Goal: Information Seeking & Learning: Compare options

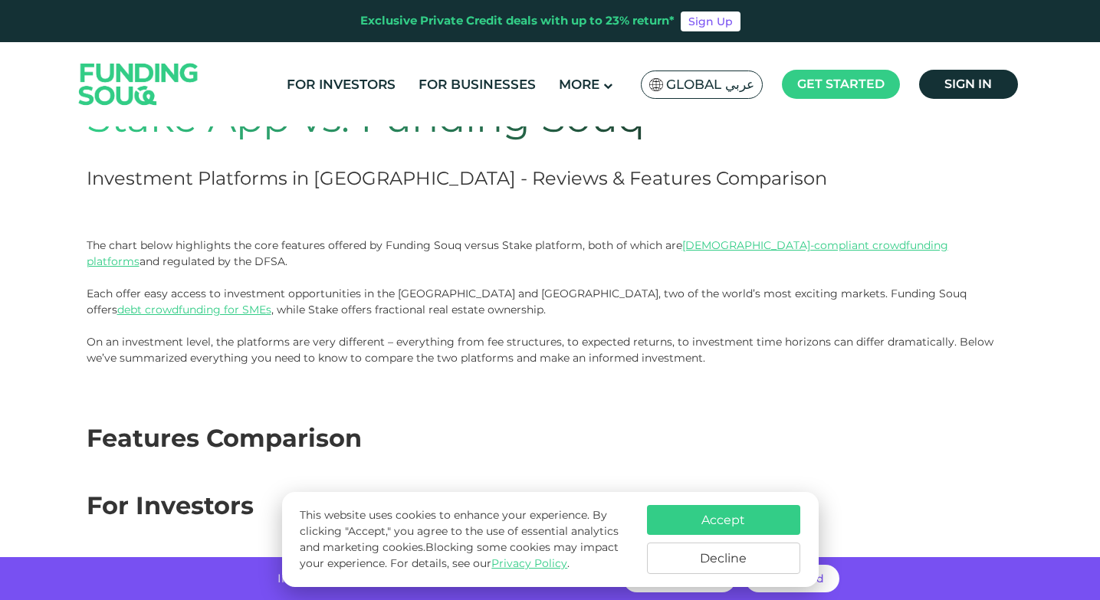
scroll to position [153, 0]
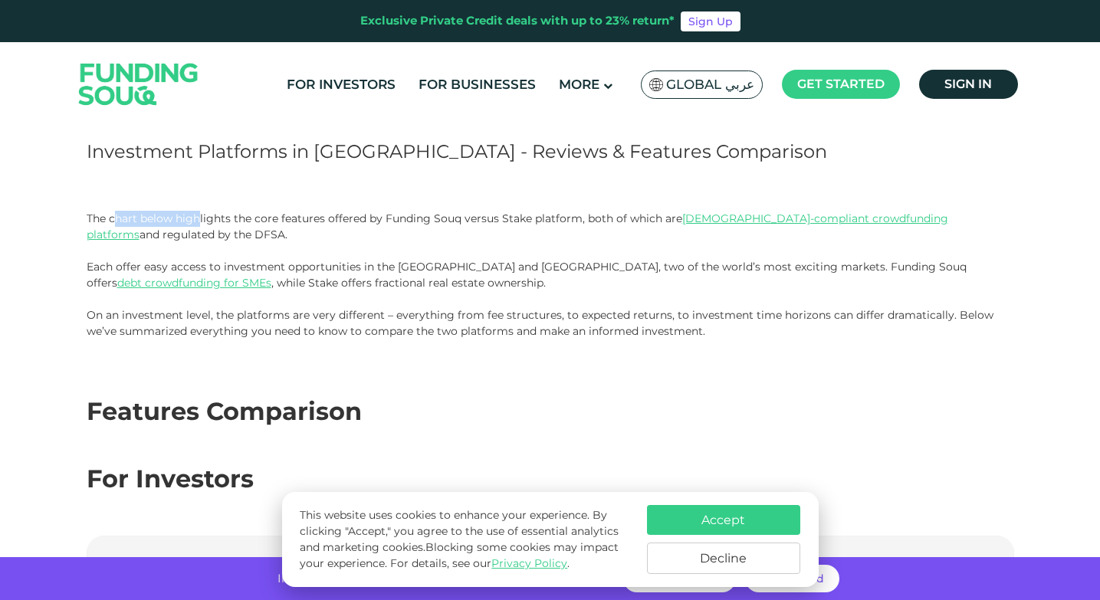
drag, startPoint x: 116, startPoint y: 221, endPoint x: 199, endPoint y: 218, distance: 82.8
click at [199, 218] on p "The chart below highlights the core features offered by Funding Souq versus Sta…" at bounding box center [550, 251] width 927 height 80
click at [146, 218] on p "The chart below highlights the core features offered by Funding Souq versus Sta…" at bounding box center [550, 251] width 927 height 80
drag, startPoint x: 182, startPoint y: 217, endPoint x: 460, endPoint y: 235, distance: 278.0
click at [460, 235] on p "The chart below highlights the core features offered by Funding Souq versus Sta…" at bounding box center [550, 251] width 927 height 80
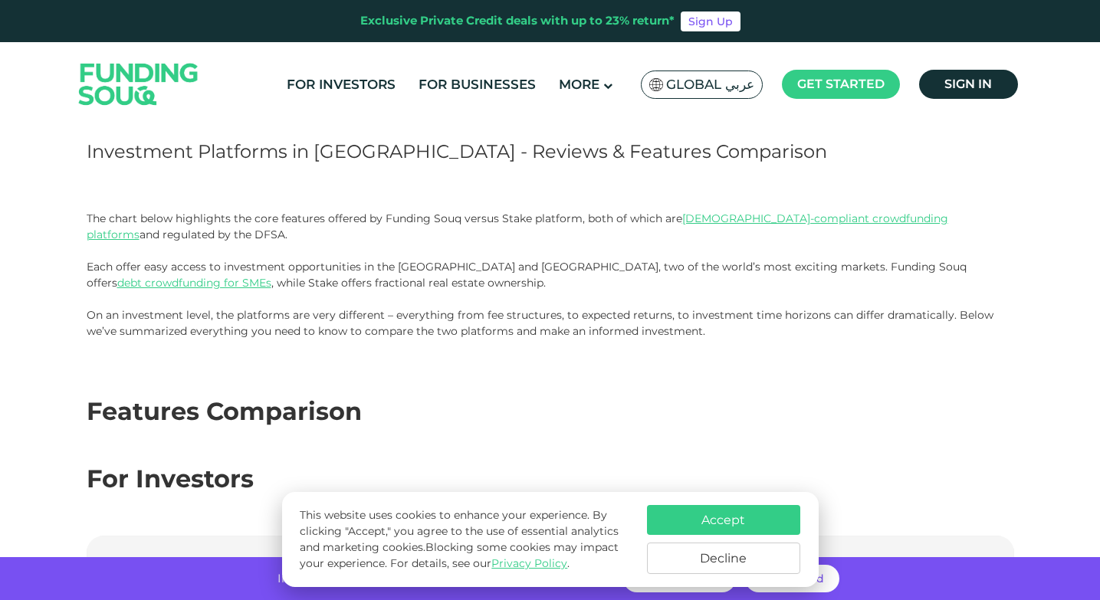
click at [454, 237] on p "The chart below highlights the core features offered by Funding Souq versus Sta…" at bounding box center [550, 251] width 927 height 80
click at [435, 261] on p "The chart below highlights the core features offered by Funding Souq versus Sta…" at bounding box center [550, 251] width 927 height 80
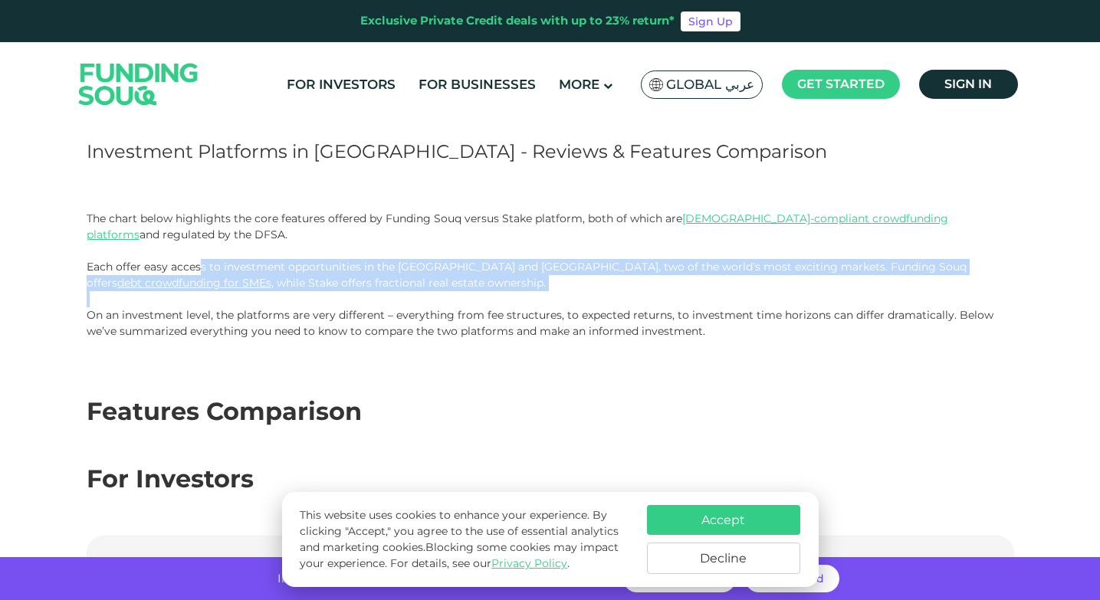
drag, startPoint x: 202, startPoint y: 267, endPoint x: 980, endPoint y: 296, distance: 779.3
click at [980, 296] on div "The chart below highlights the core features offered by Funding Souq versus Sta…" at bounding box center [550, 275] width 927 height 129
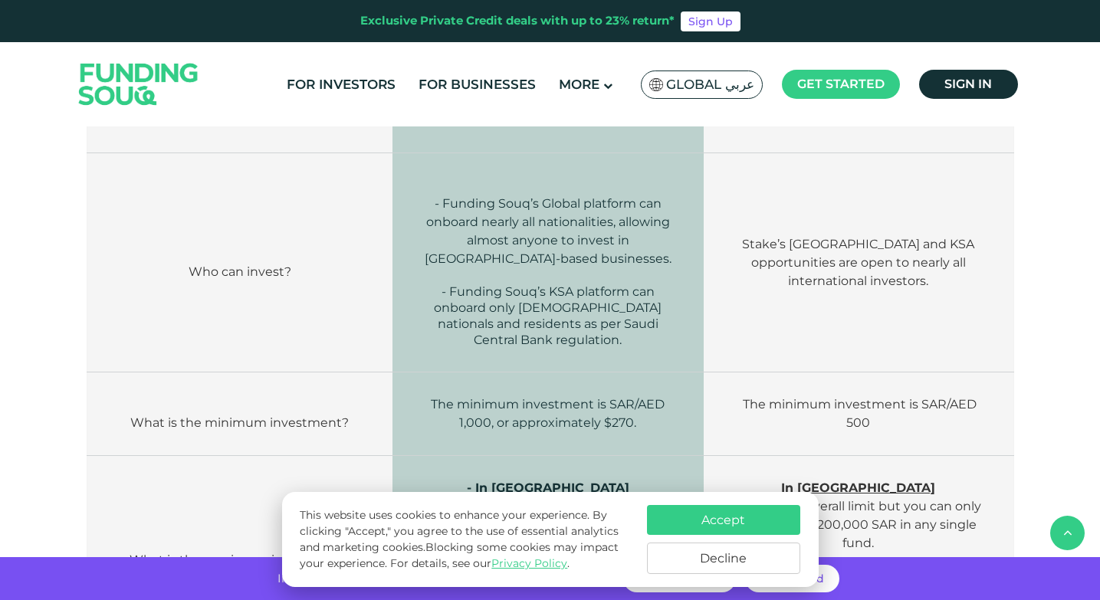
scroll to position [996, 0]
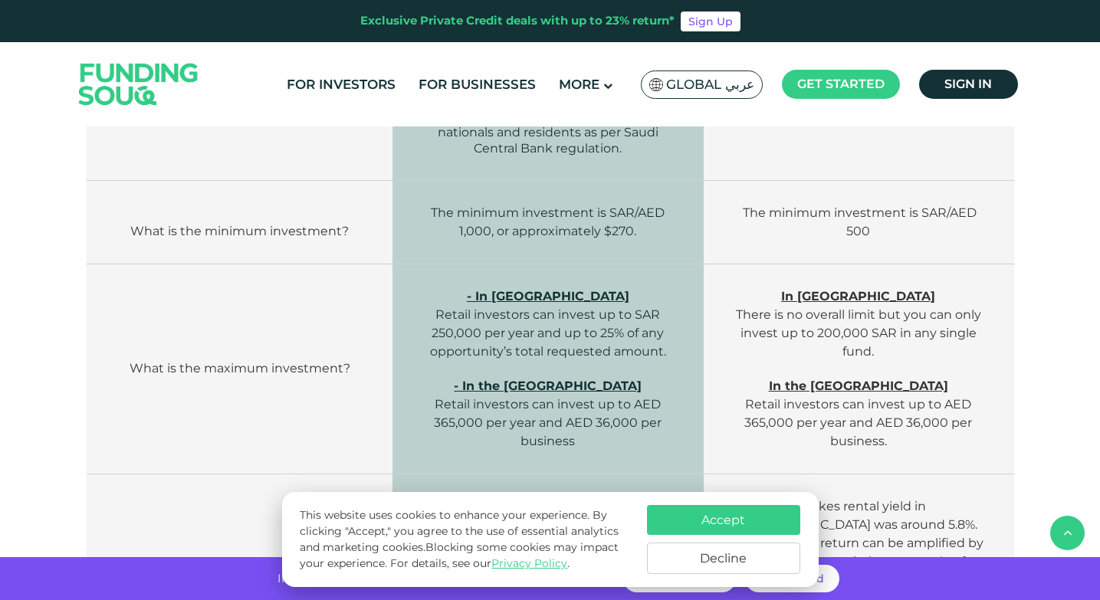
click at [752, 517] on button "Accept" at bounding box center [723, 520] width 153 height 30
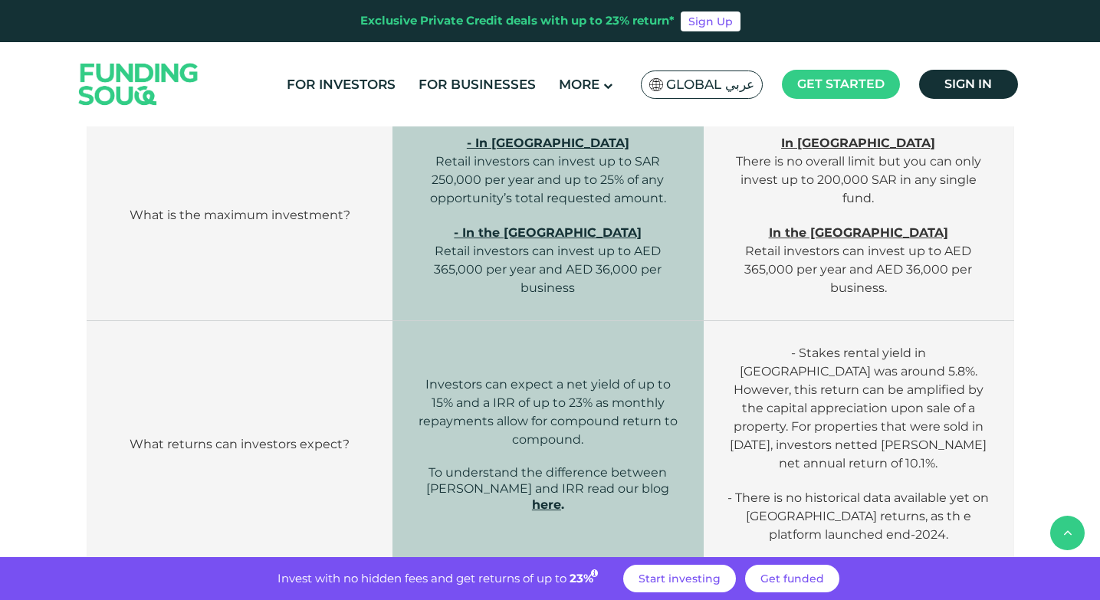
scroll to position [1226, 0]
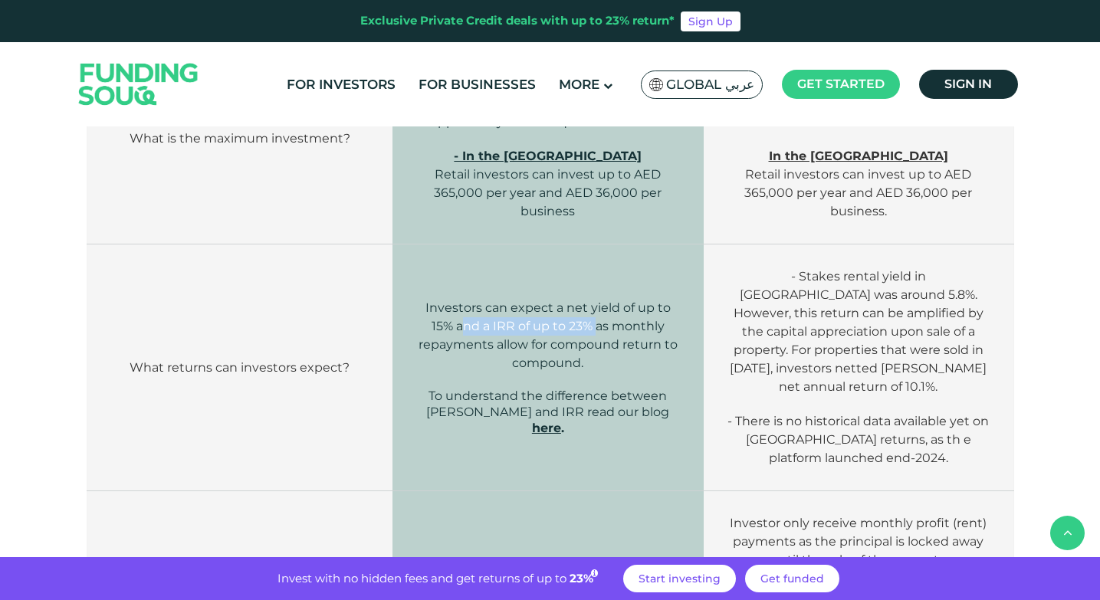
drag, startPoint x: 462, startPoint y: 320, endPoint x: 596, endPoint y: 318, distance: 134.2
click at [596, 318] on span "Investors can expect a net yield of up to 15% and a IRR of up to 23% as monthly…" at bounding box center [548, 335] width 259 height 70
click at [622, 305] on span "Investors can expect a net yield of up to 15% and a IRR of up to 23% as monthly…" at bounding box center [548, 335] width 259 height 70
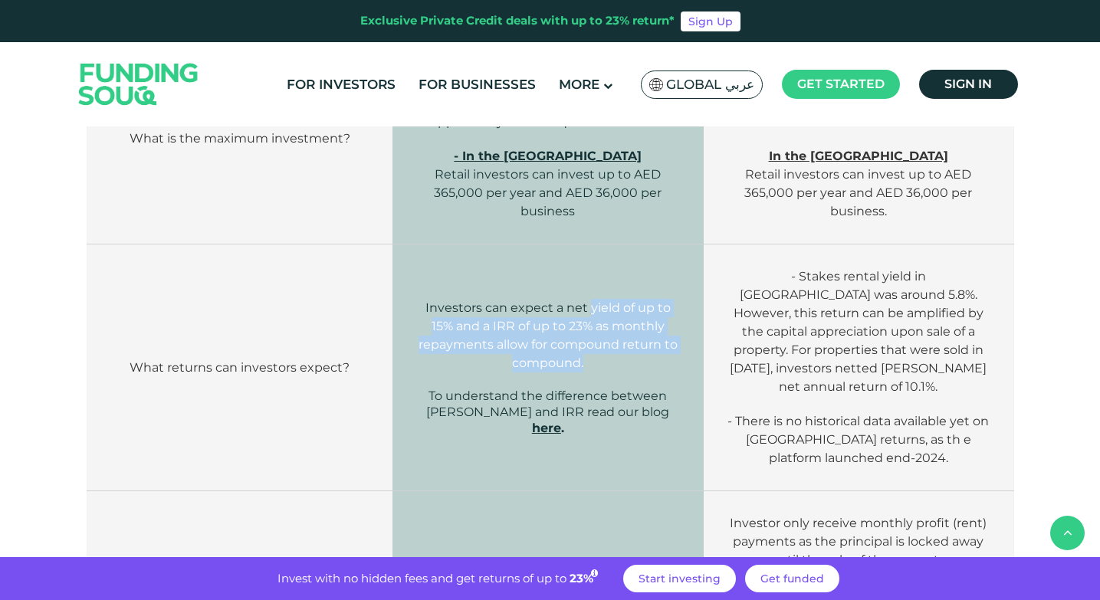
drag, startPoint x: 592, startPoint y: 307, endPoint x: 664, endPoint y: 359, distance: 89.4
click at [664, 359] on p "Investors can expect a net yield of up to 15% and a IRR of up to 23% as monthly…" at bounding box center [547, 336] width 264 height 74
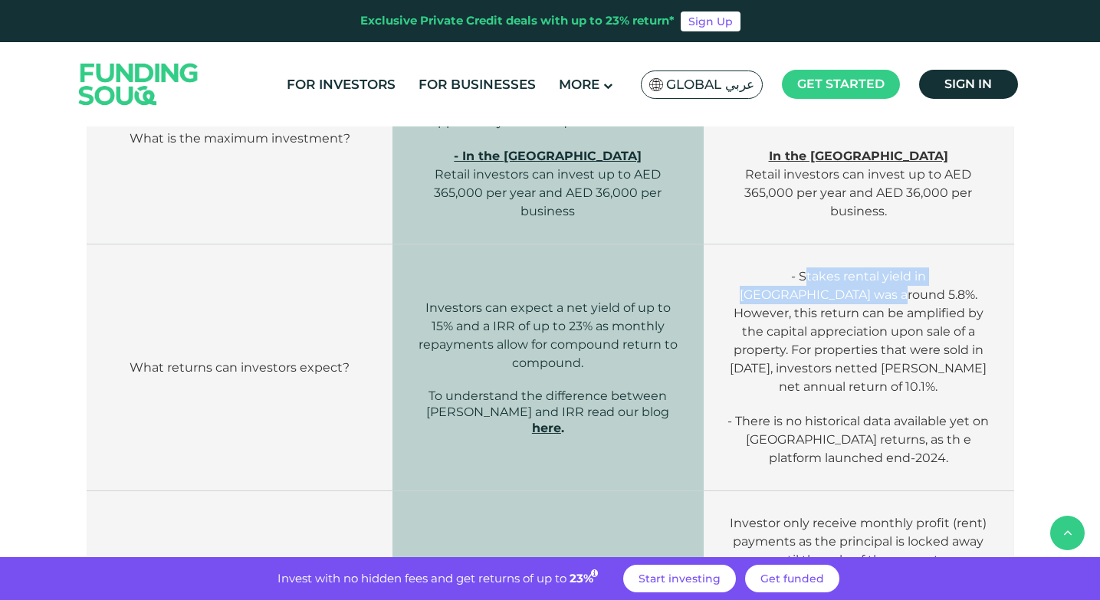
drag, startPoint x: 755, startPoint y: 274, endPoint x: 812, endPoint y: 303, distance: 63.4
click at [812, 303] on p "- Stakes rental yield in UAE was around 5.8%. However, this return can be ampli…" at bounding box center [859, 332] width 264 height 129
click at [802, 310] on span "- Stakes rental yield in UAE was around 5.8%. However, this return can be ampli…" at bounding box center [858, 331] width 257 height 125
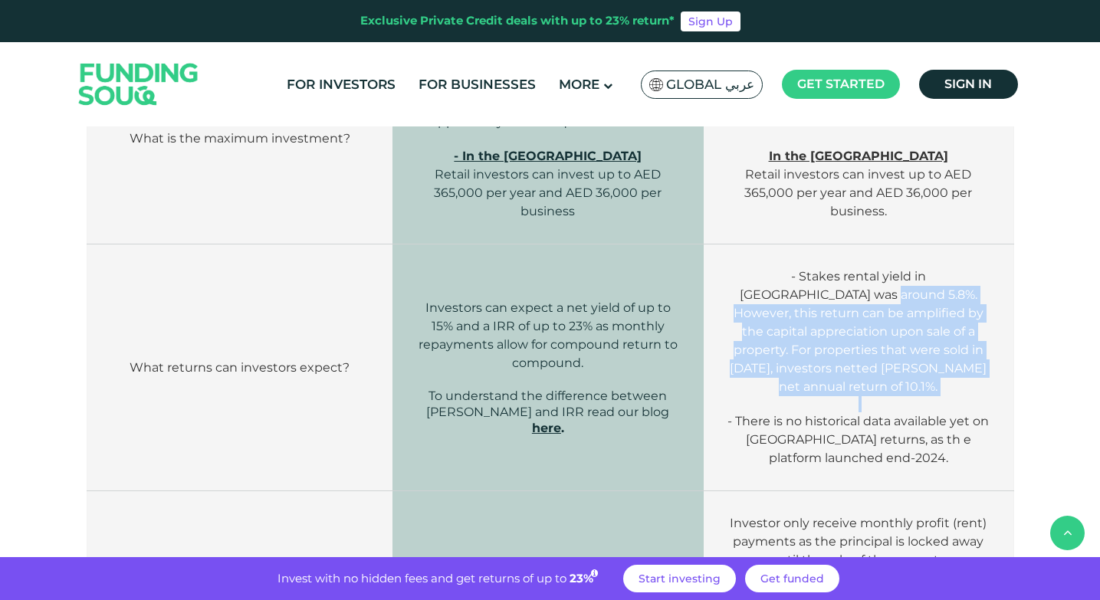
drag, startPoint x: 800, startPoint y: 300, endPoint x: 937, endPoint y: 391, distance: 164.3
click at [937, 391] on td "- Stakes rental yield in UAE was around 5.8%. However, this return can be ampli…" at bounding box center [859, 368] width 310 height 247
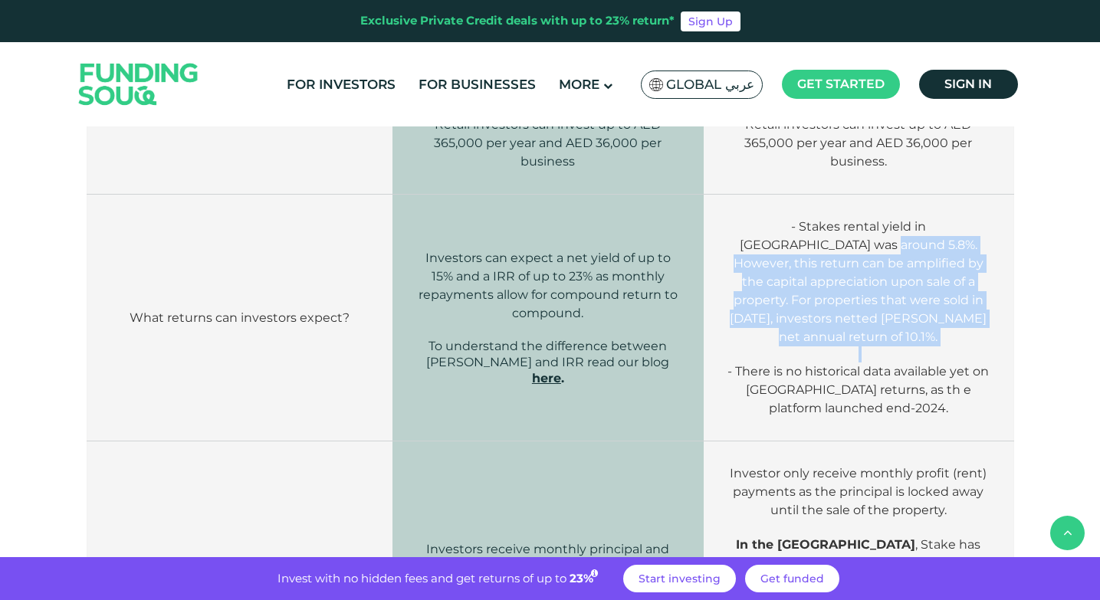
scroll to position [1303, 0]
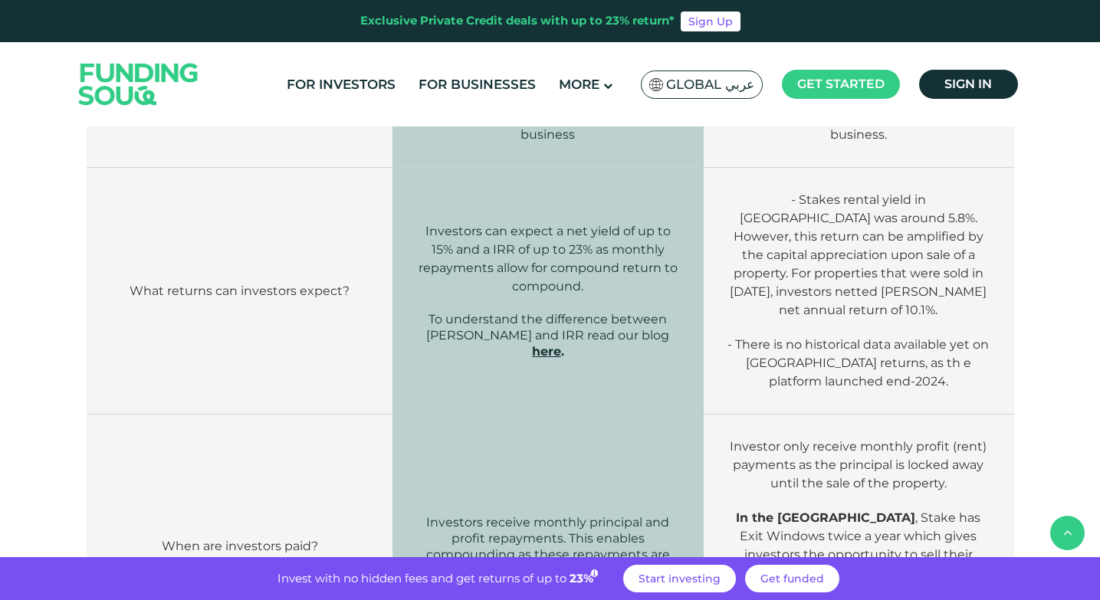
click at [770, 340] on span "- There is no historical data available yet on Saudi Arabia returns, as th e pl…" at bounding box center [857, 362] width 261 height 51
drag, startPoint x: 740, startPoint y: 333, endPoint x: 882, endPoint y: 344, distance: 141.5
click at [882, 344] on span "- There is no historical data available yet on Saudi Arabia returns, as th e pl…" at bounding box center [857, 362] width 261 height 51
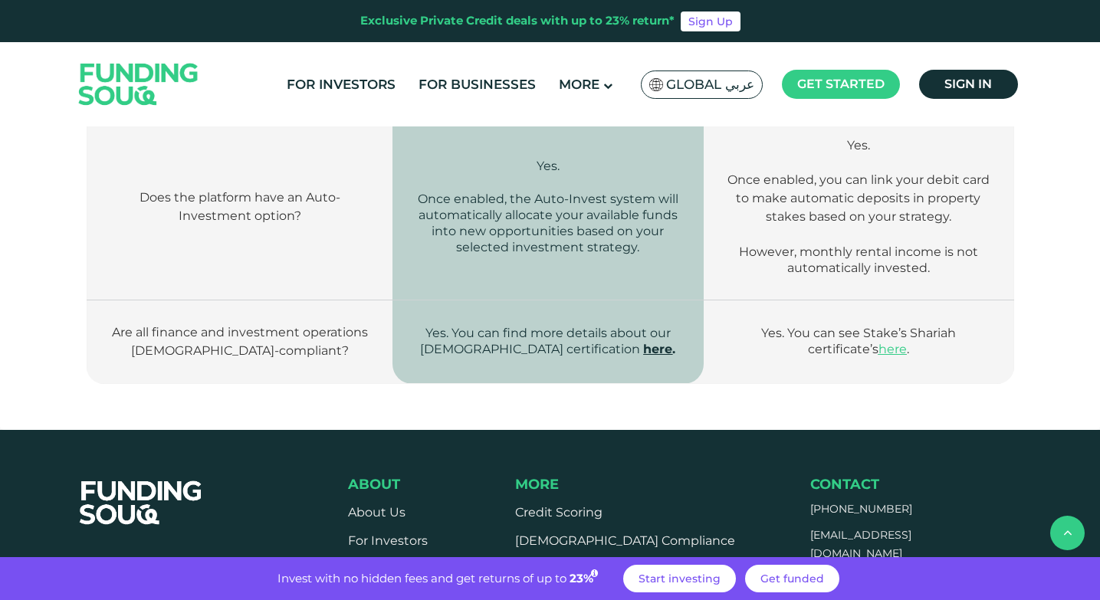
scroll to position [2759, 0]
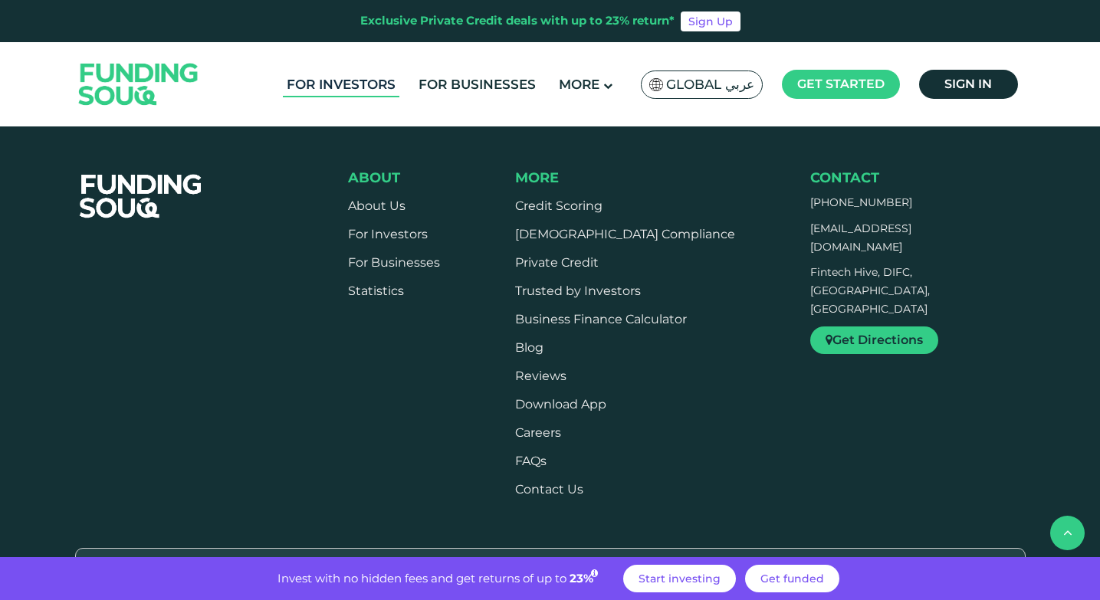
click at [392, 80] on link "For Investors" at bounding box center [341, 84] width 117 height 25
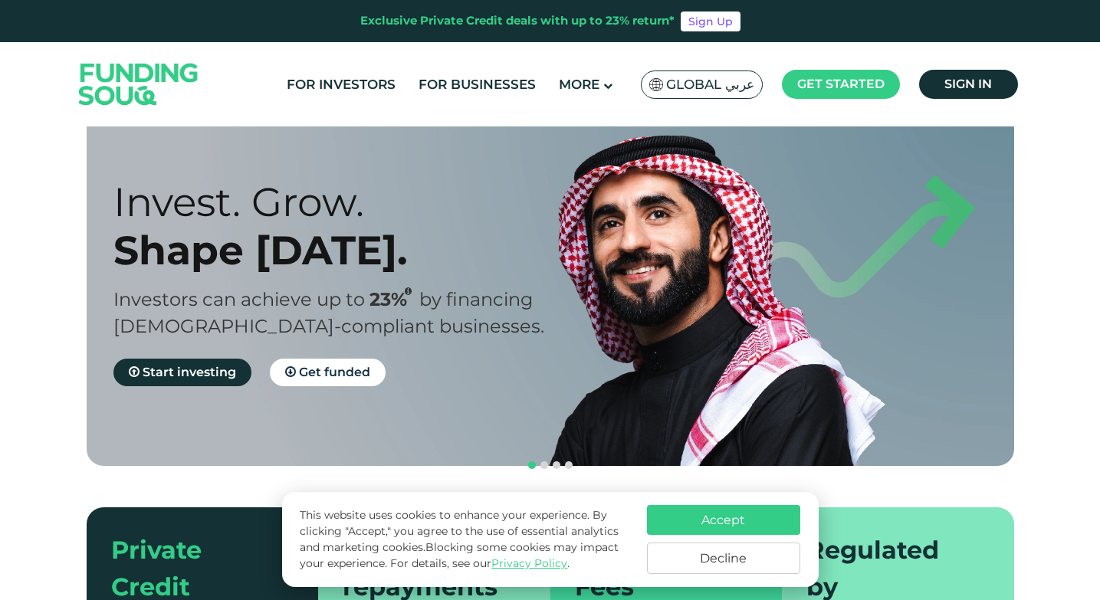
scroll to position [77, 0]
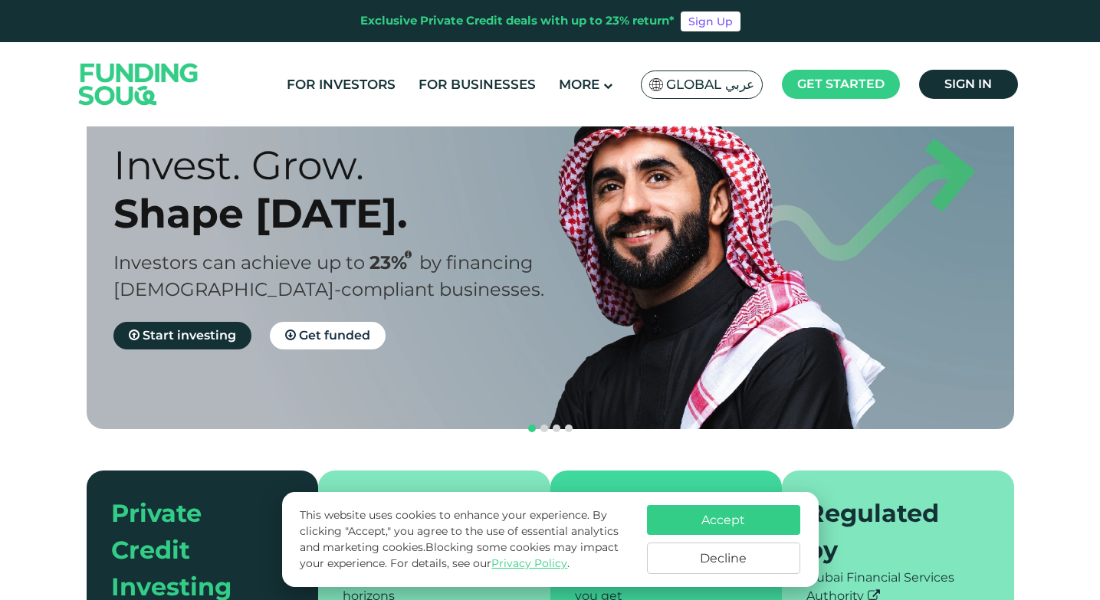
click at [715, 522] on button "Accept" at bounding box center [723, 520] width 153 height 30
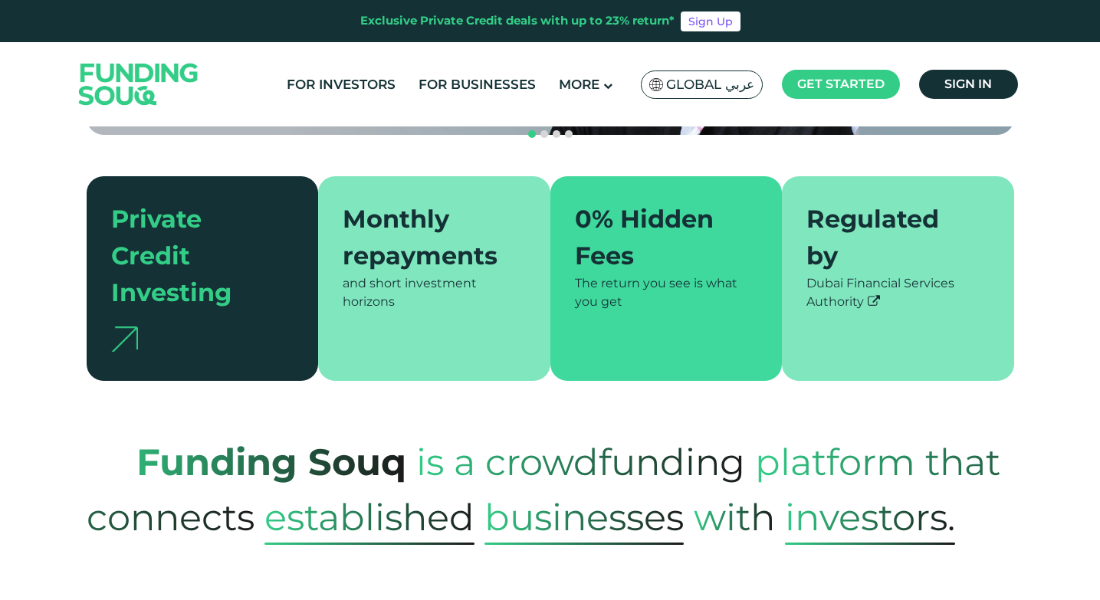
scroll to position [383, 0]
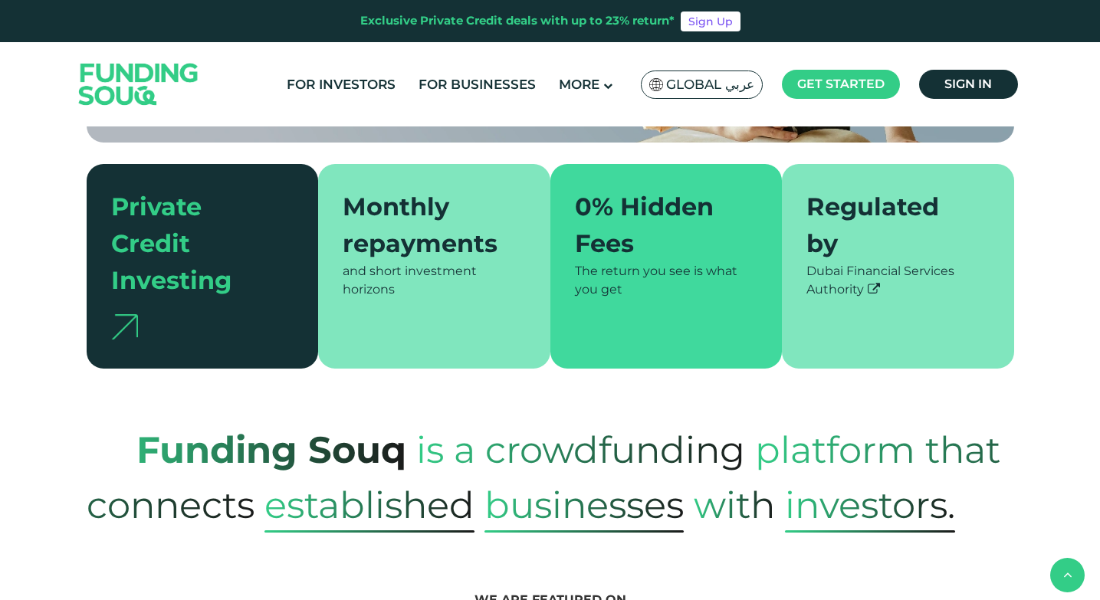
click at [715, 82] on span "Global عربي" at bounding box center [710, 85] width 88 height 18
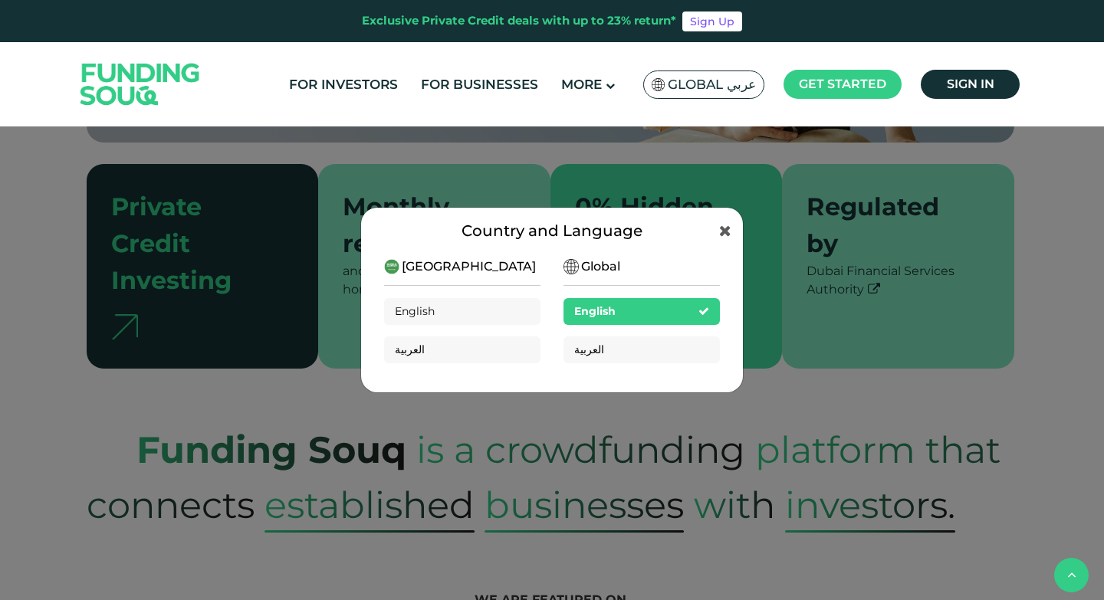
click at [449, 269] on span "[GEOGRAPHIC_DATA]" at bounding box center [469, 267] width 134 height 18
click at [721, 233] on icon at bounding box center [725, 230] width 12 height 15
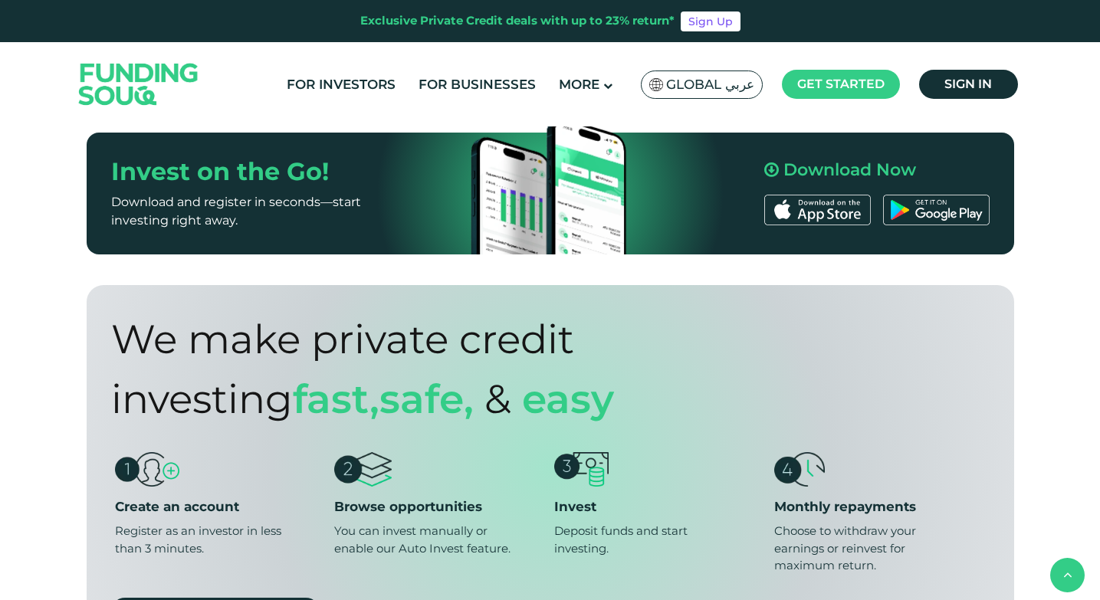
scroll to position [1073, 0]
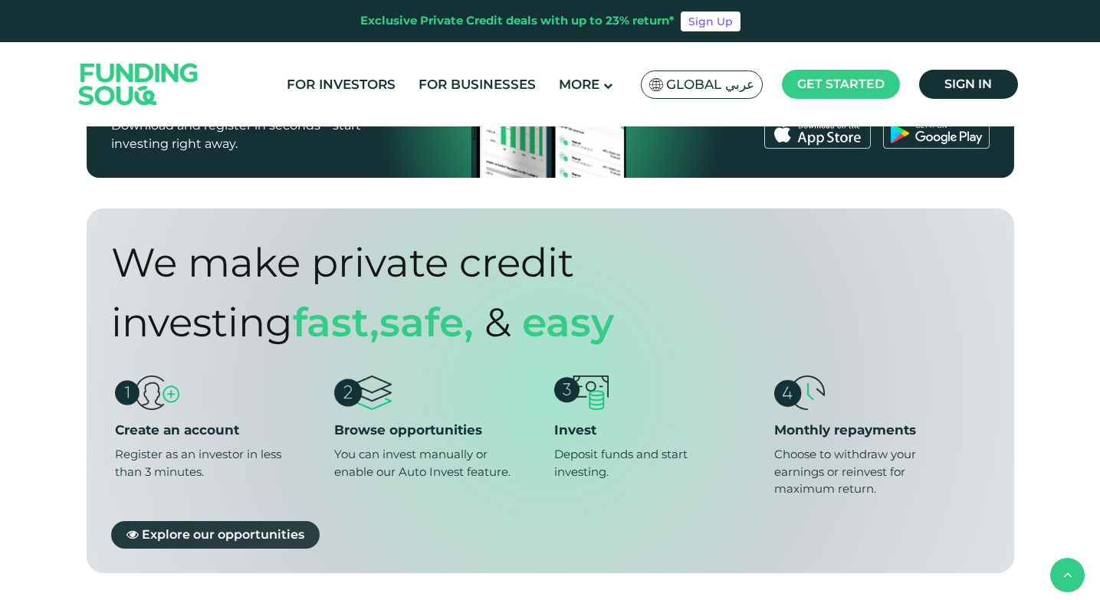
click at [229, 520] on link "Explore our opportunities" at bounding box center [215, 534] width 208 height 28
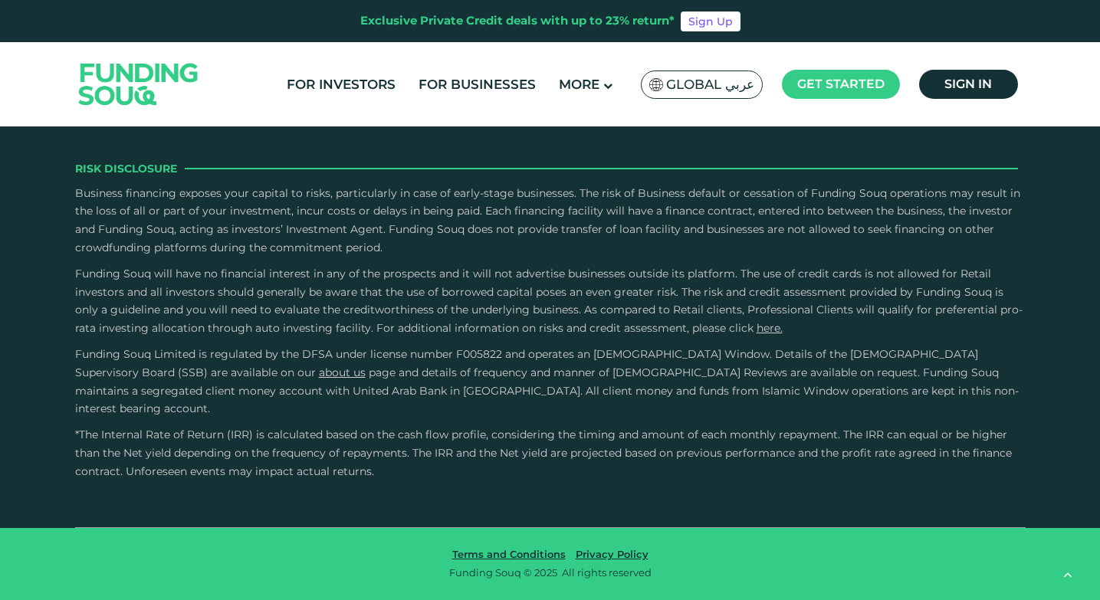
scroll to position [2913, 0]
type tc-range-slider "10000"
drag, startPoint x: 151, startPoint y: 348, endPoint x: 106, endPoint y: 351, distance: 45.3
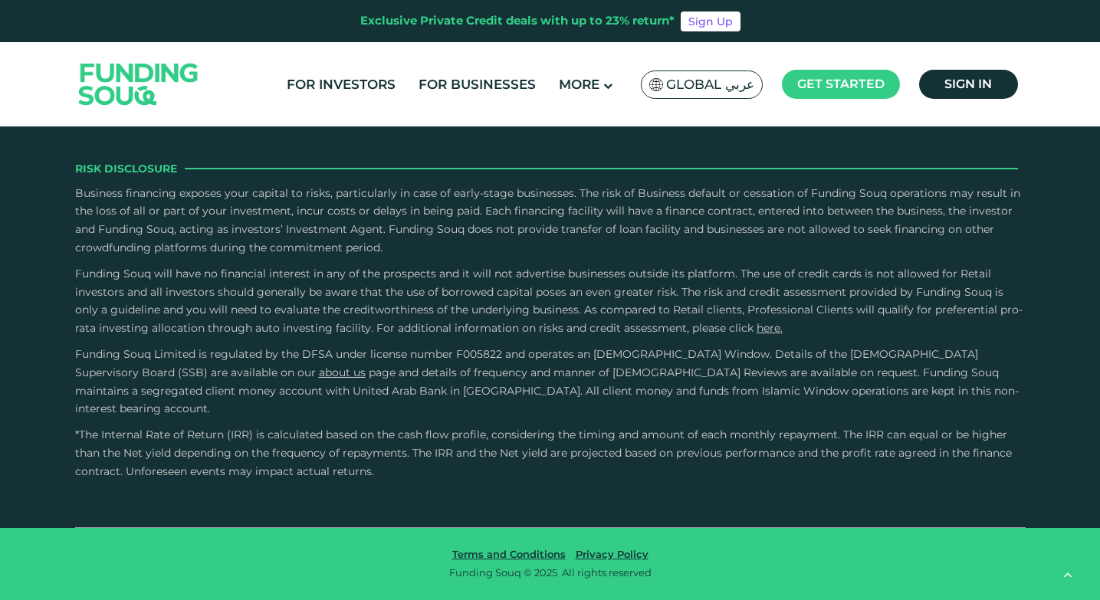
type tc-range-slider "10000"
drag, startPoint x: 580, startPoint y: 348, endPoint x: 625, endPoint y: 347, distance: 45.2
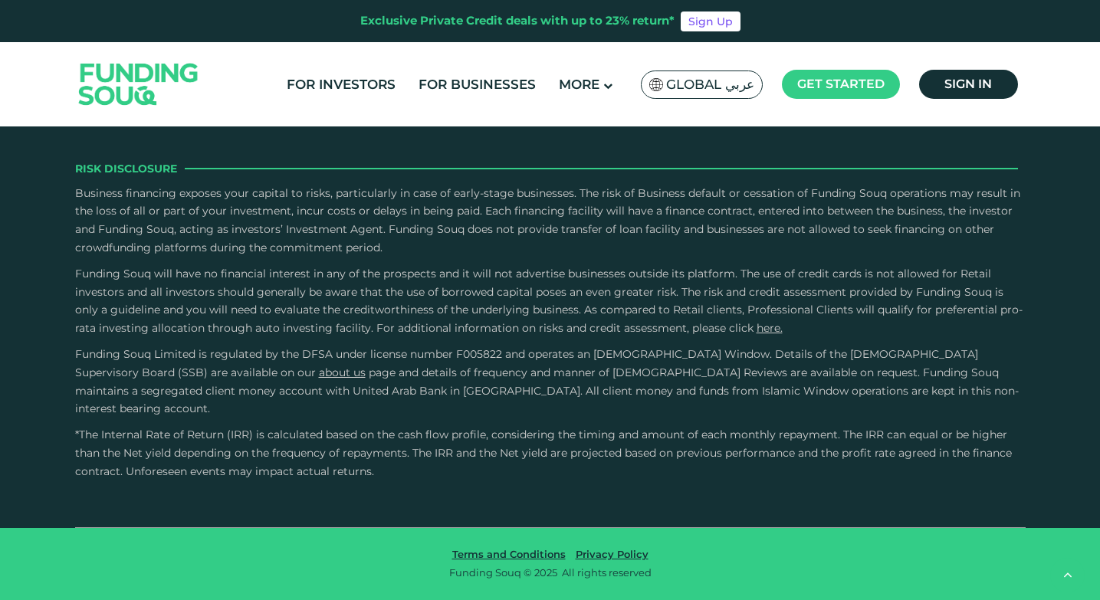
type tc-range-slider "4"
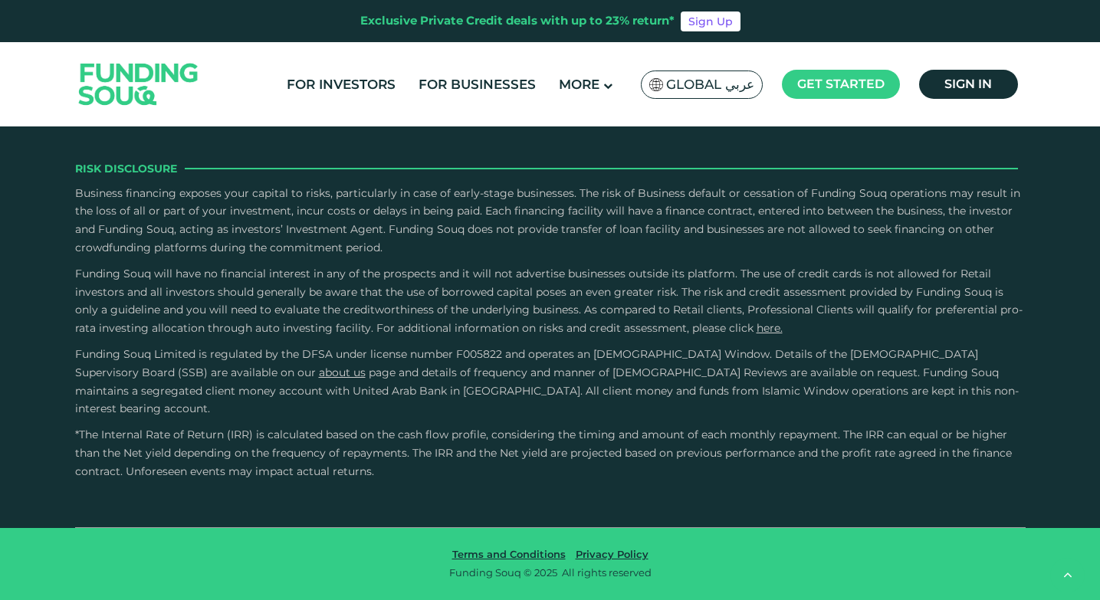
drag, startPoint x: 227, startPoint y: 439, endPoint x: 479, endPoint y: 436, distance: 252.2
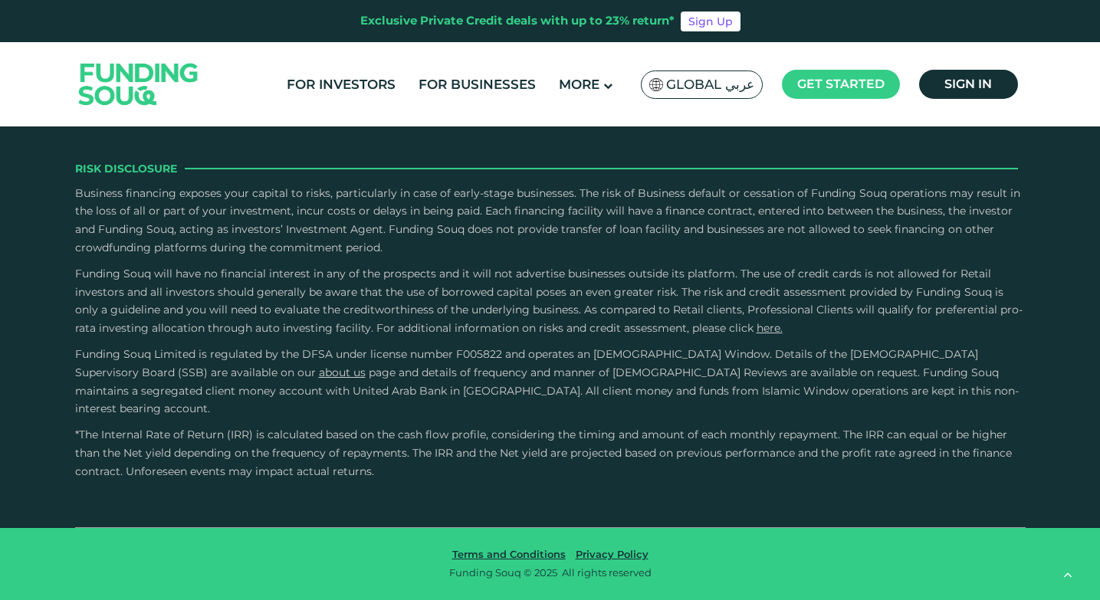
scroll to position [4017, 0]
drag, startPoint x: 592, startPoint y: 308, endPoint x: 714, endPoint y: 321, distance: 122.6
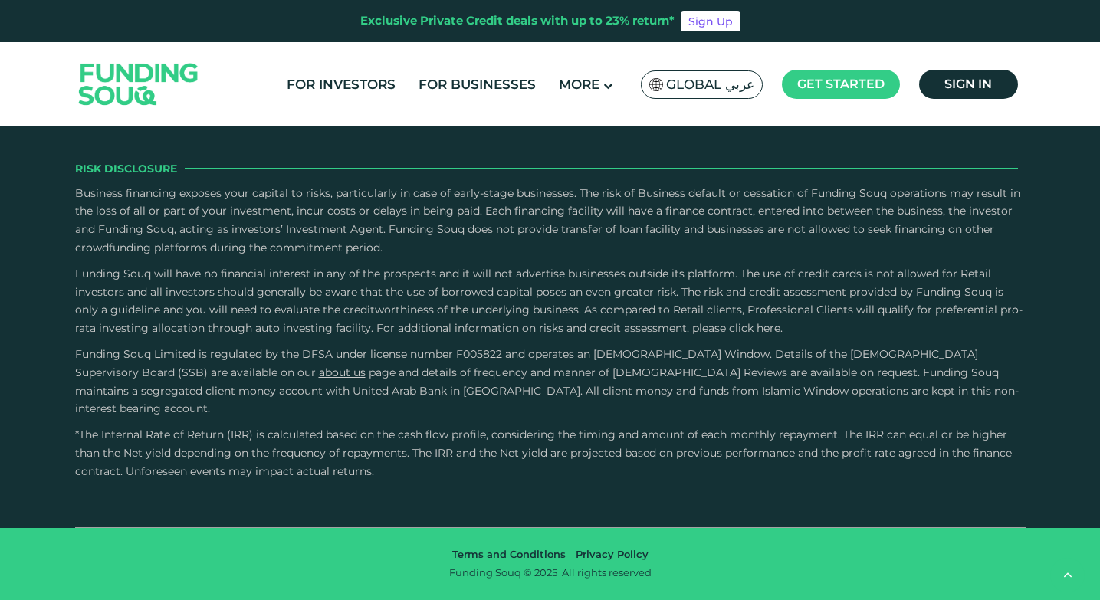
drag, startPoint x: 599, startPoint y: 345, endPoint x: 743, endPoint y: 353, distance: 144.4
click at [0, 0] on input "Credit History and Risk" at bounding box center [0, 0] width 0 height 0
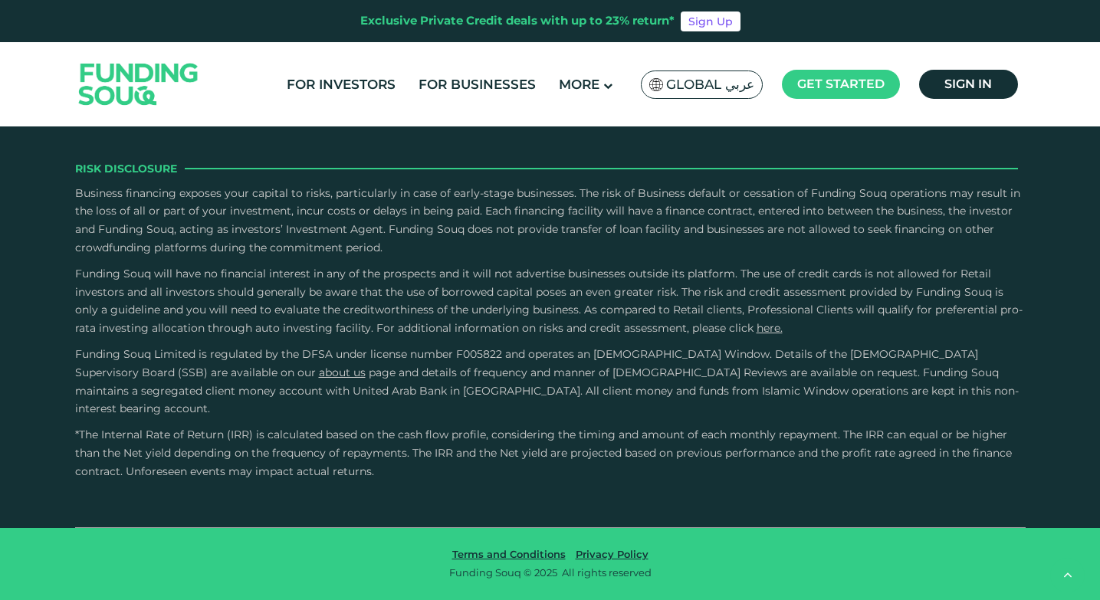
scroll to position [4170, 0]
click at [0, 0] on input "Owner Character and Commitment" at bounding box center [0, 0] width 0 height 0
click at [306, 265] on label "External Sources" at bounding box center [550, 242] width 927 height 45
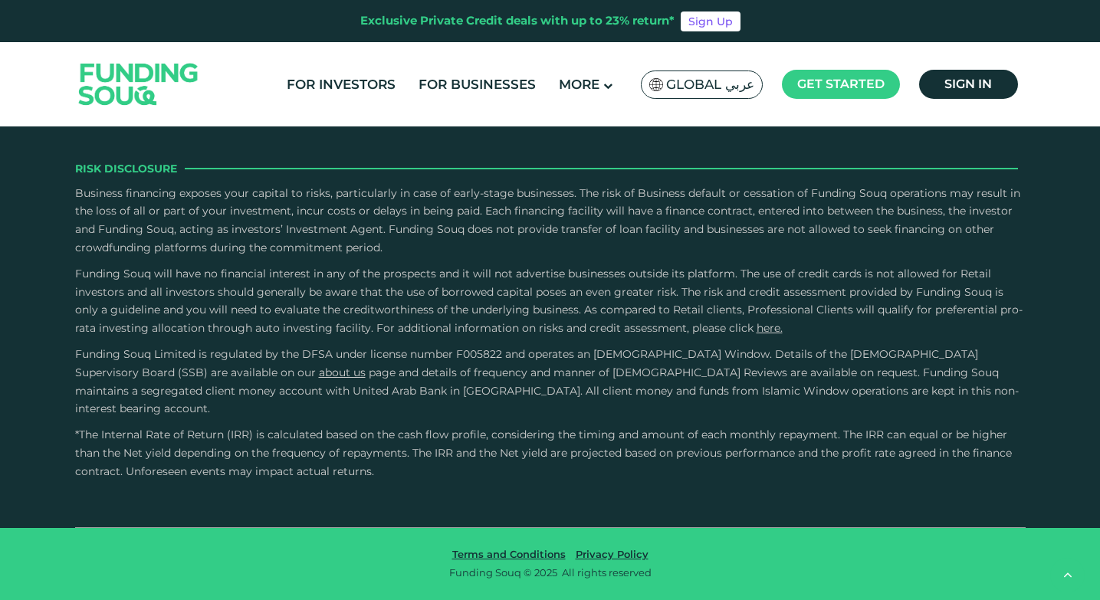
click at [0, 0] on input "External Sources" at bounding box center [0, 0] width 0 height 0
drag, startPoint x: 592, startPoint y: 415, endPoint x: 701, endPoint y: 425, distance: 110.0
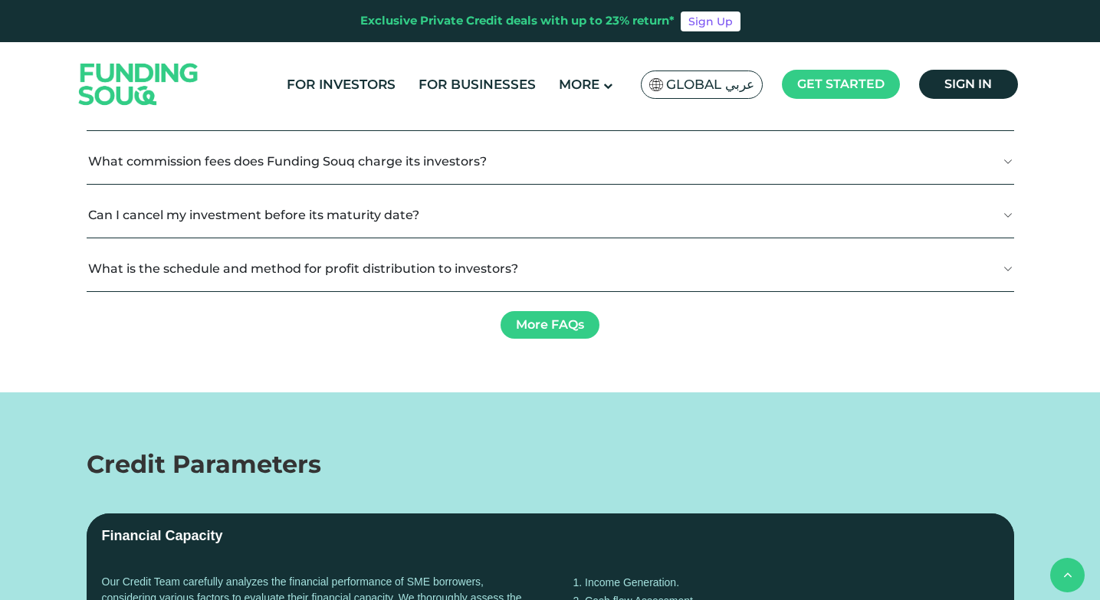
scroll to position [2142, 0]
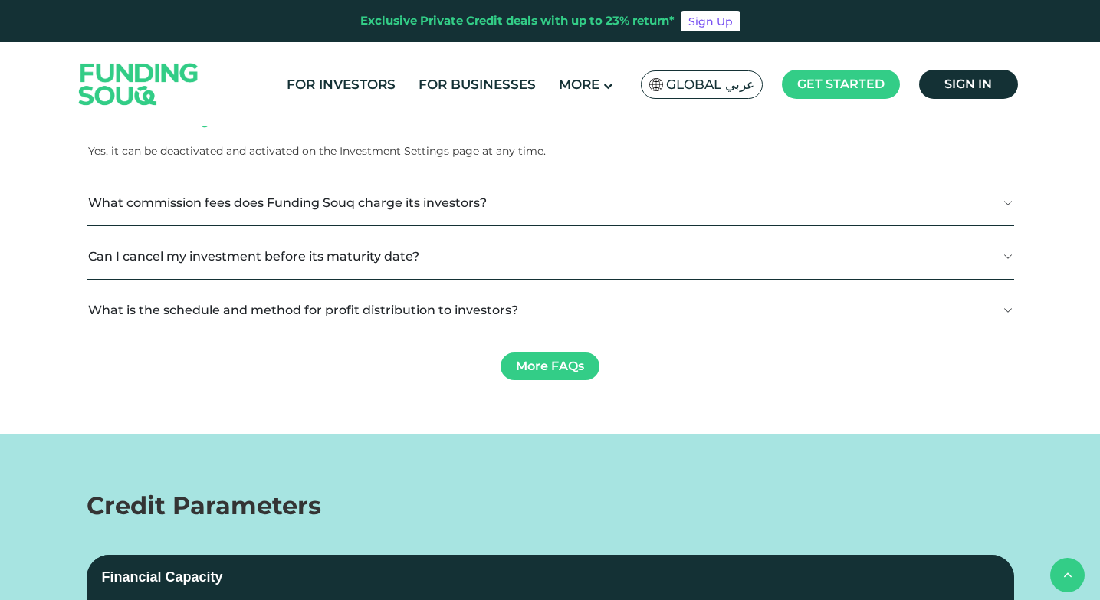
scroll to position [2066, 0]
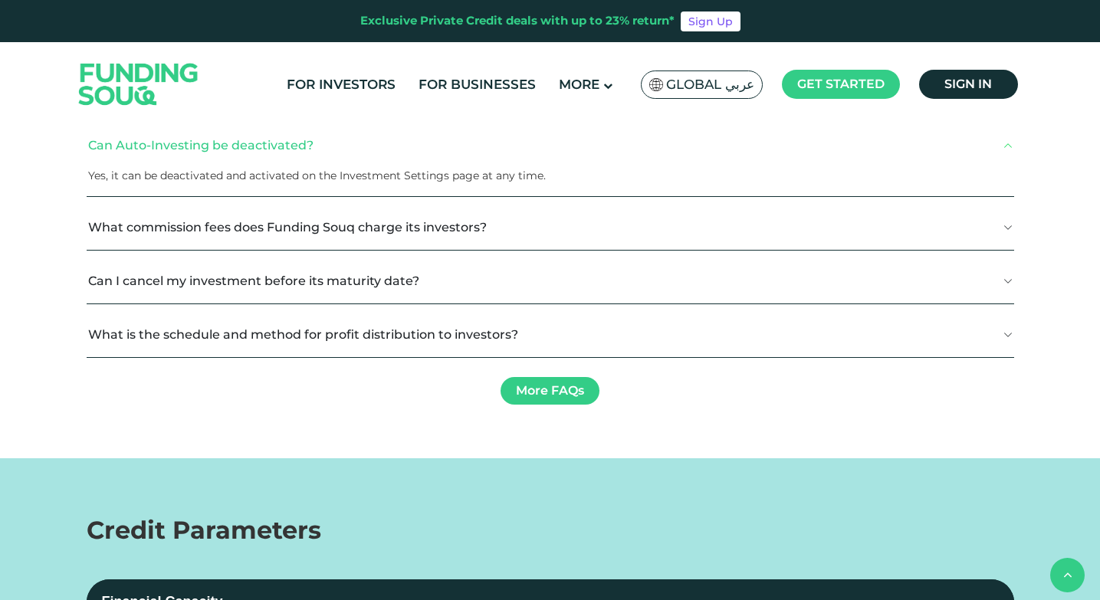
drag, startPoint x: 885, startPoint y: 290, endPoint x: 750, endPoint y: 267, distance: 137.6
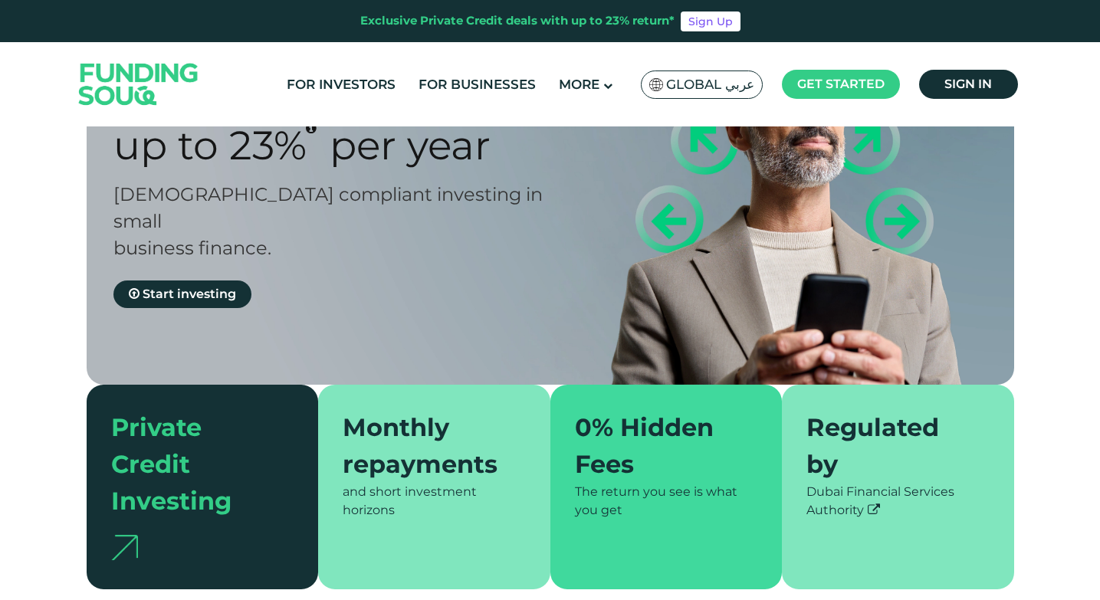
scroll to position [0, 0]
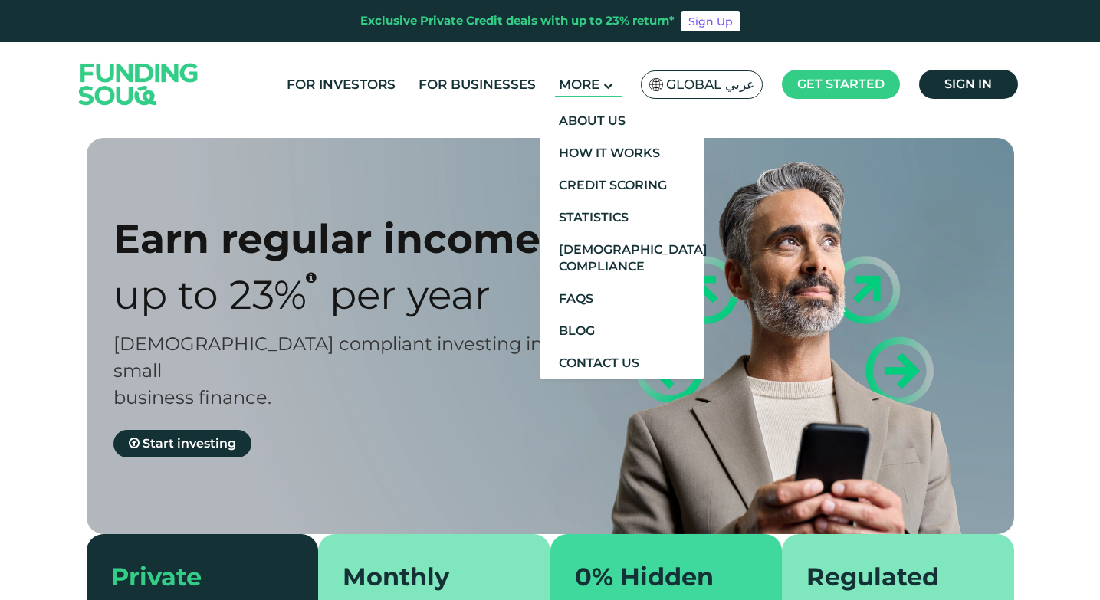
click at [596, 87] on span "More" at bounding box center [579, 84] width 41 height 15
click at [586, 191] on link "Credit Scoring" at bounding box center [622, 185] width 165 height 32
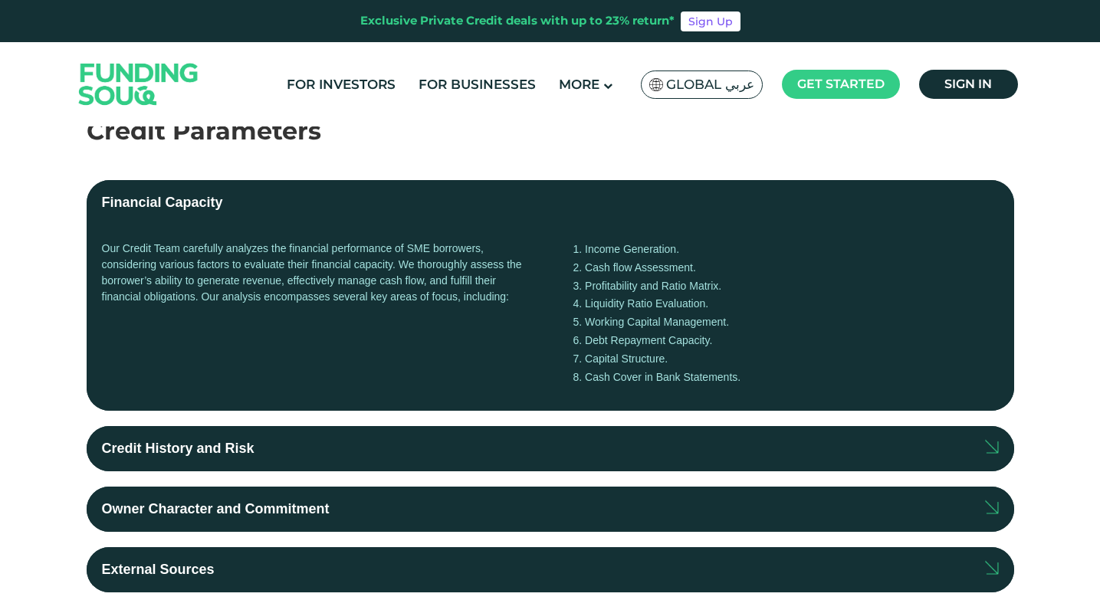
scroll to position [307, 0]
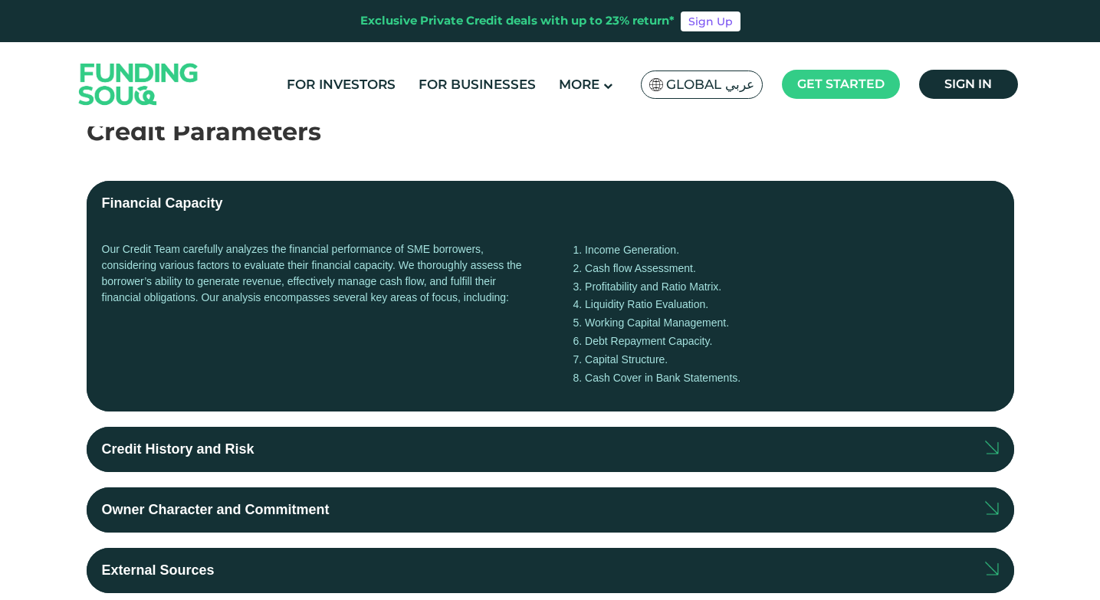
click at [443, 251] on div "Our Credit Team carefully analyzes the financial performance of SME borrowers, …" at bounding box center [314, 318] width 425 height 155
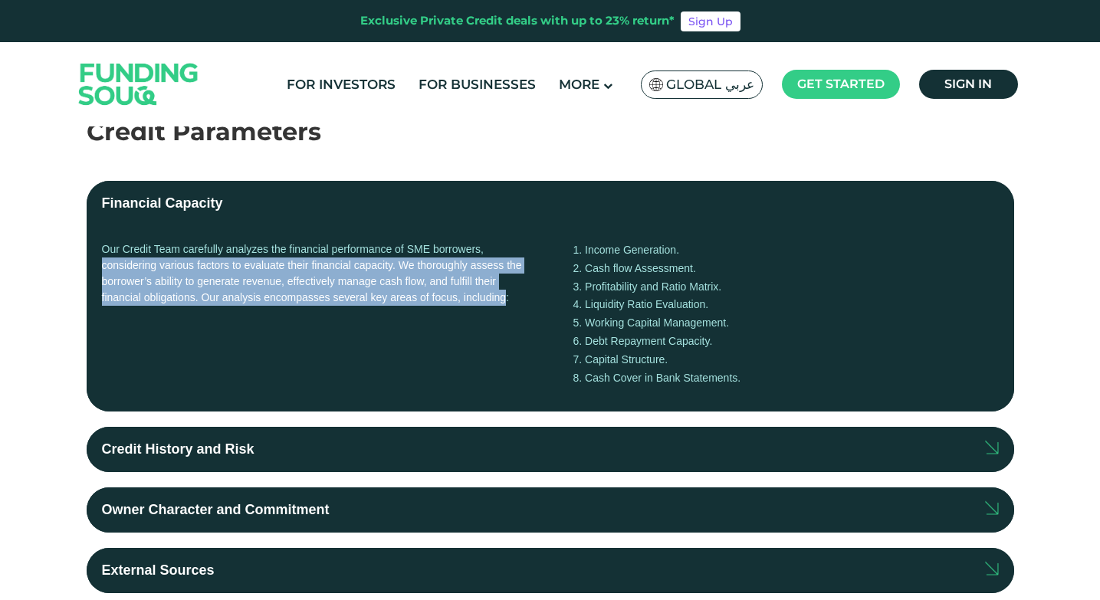
drag, startPoint x: 102, startPoint y: 271, endPoint x: 505, endPoint y: 303, distance: 404.4
click at [505, 303] on div "Our Credit Team carefully analyzes the financial performance of SME borrowers, …" at bounding box center [314, 318] width 425 height 155
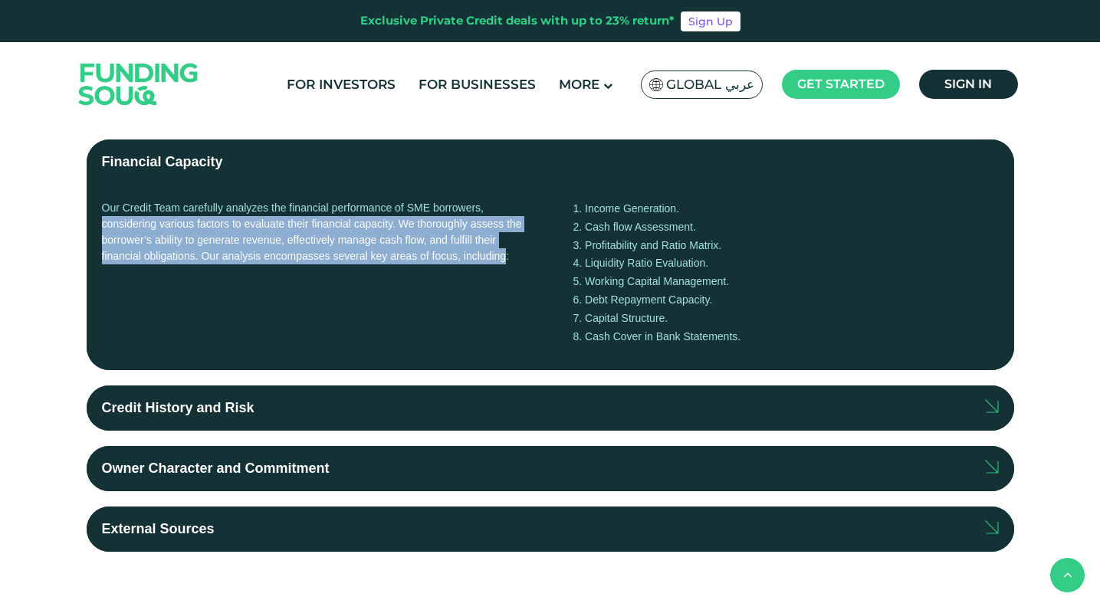
scroll to position [383, 0]
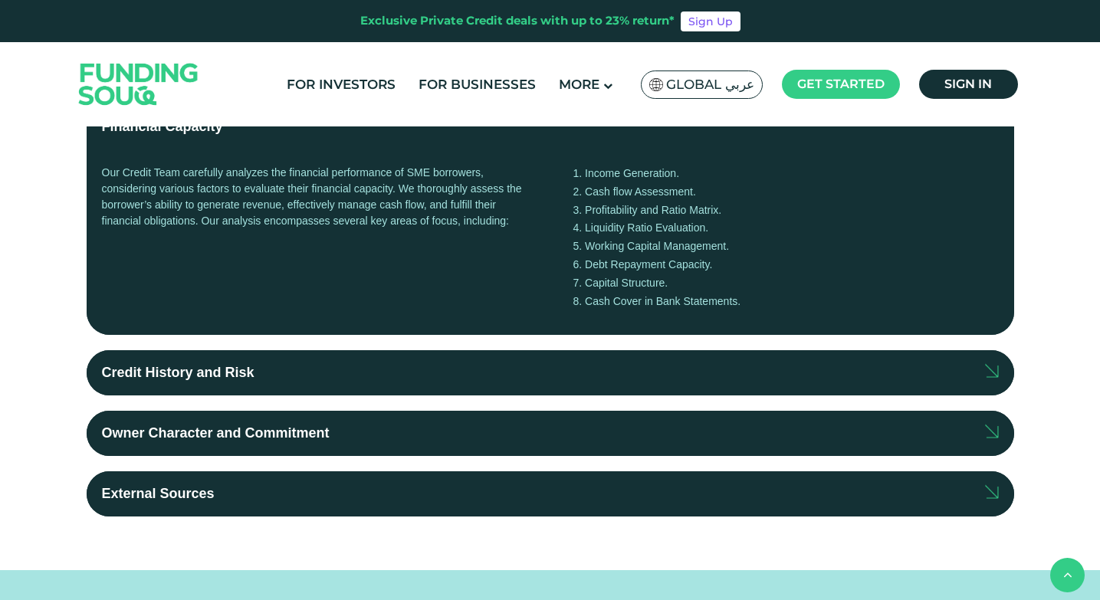
click at [240, 373] on div "Credit History and Risk" at bounding box center [178, 373] width 153 height 21
click at [0, 0] on input "Credit History and Risk" at bounding box center [0, 0] width 0 height 0
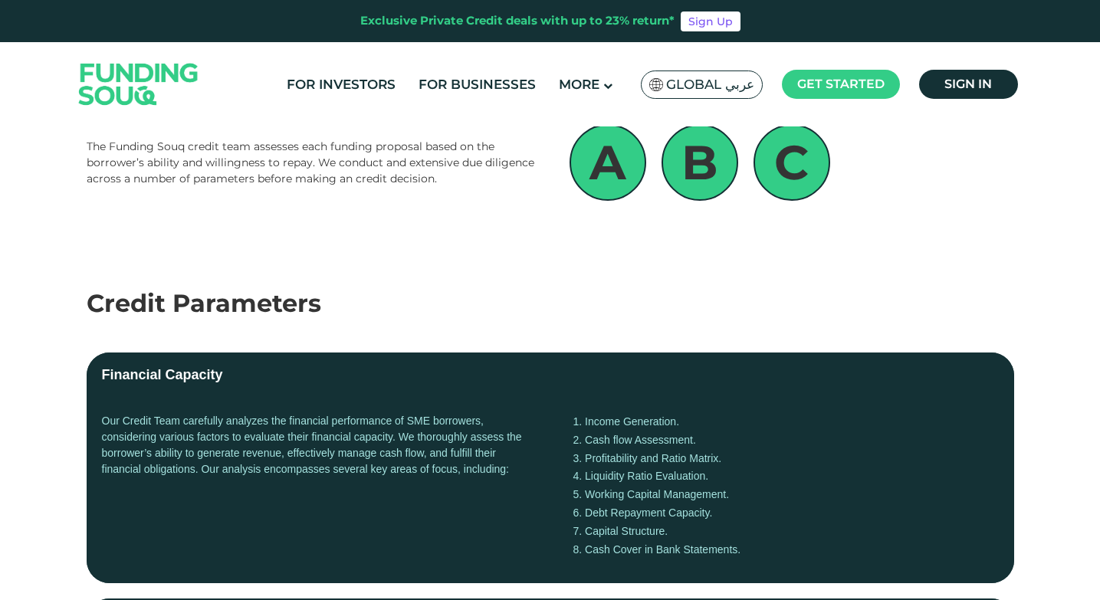
scroll to position [0, 0]
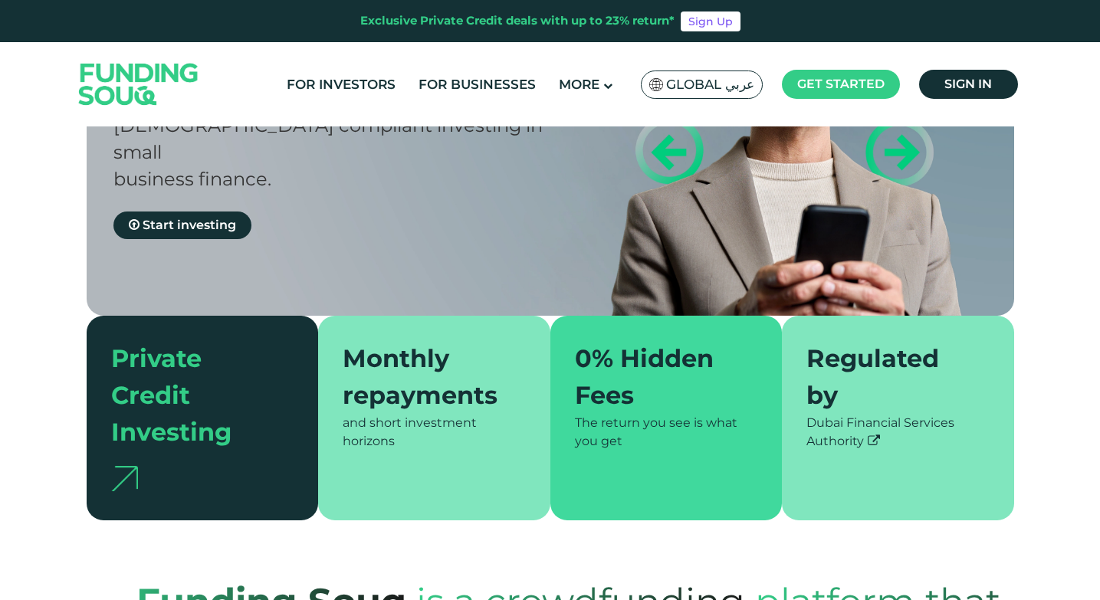
scroll to position [307, 0]
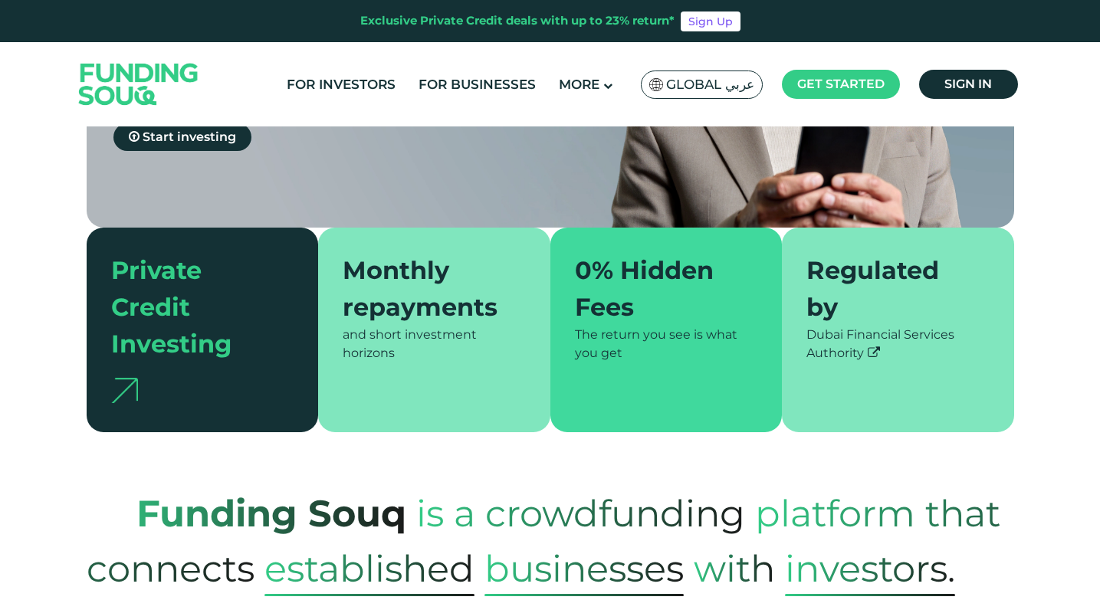
type tc-range-slider "4"
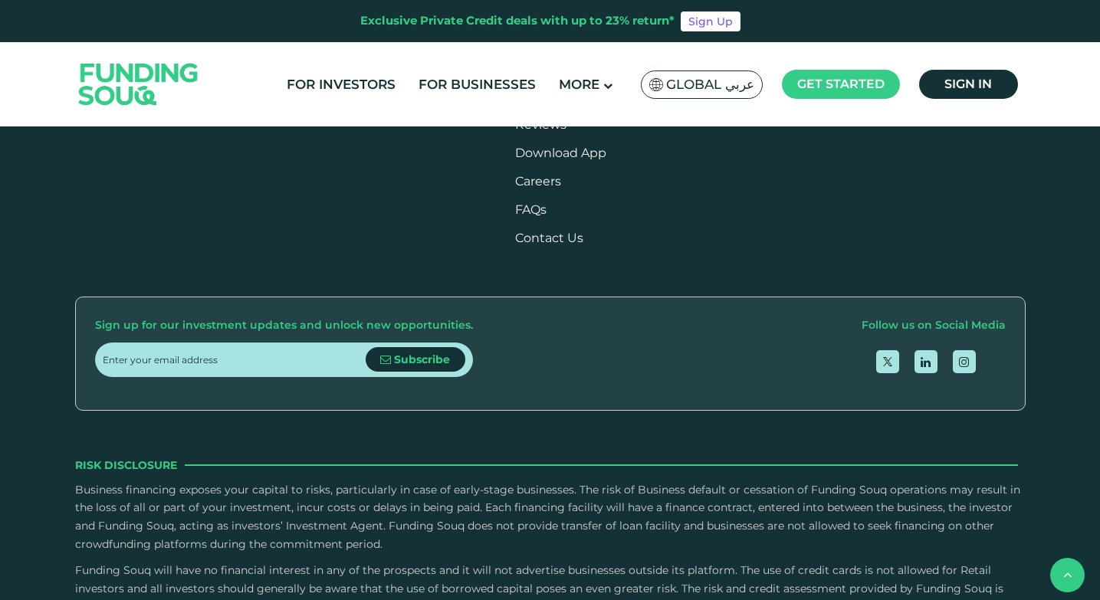
scroll to position [2070, 0]
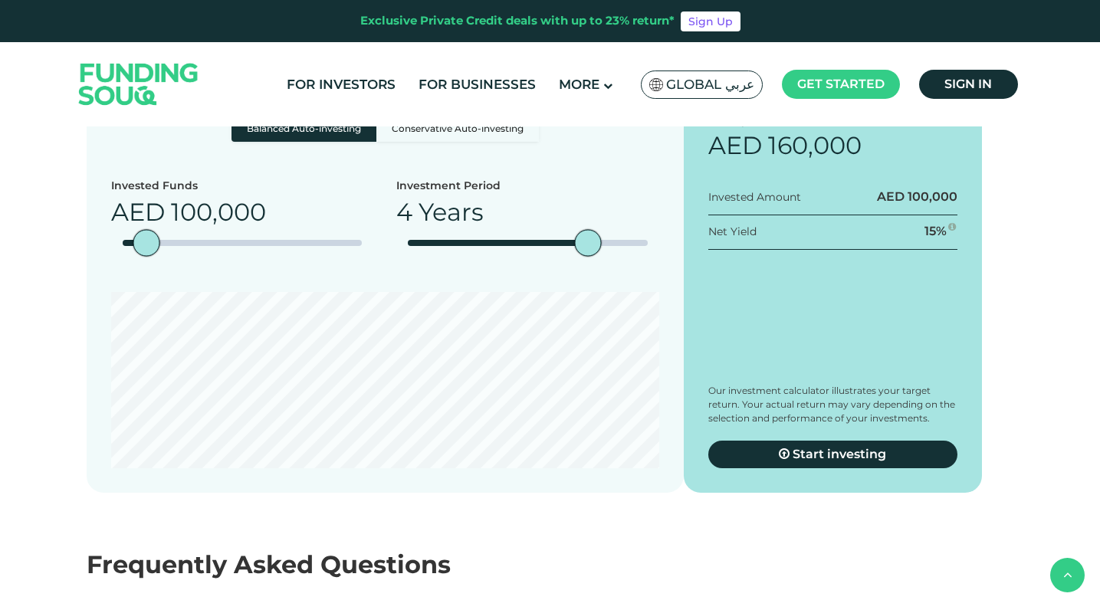
scroll to position [1686, 0]
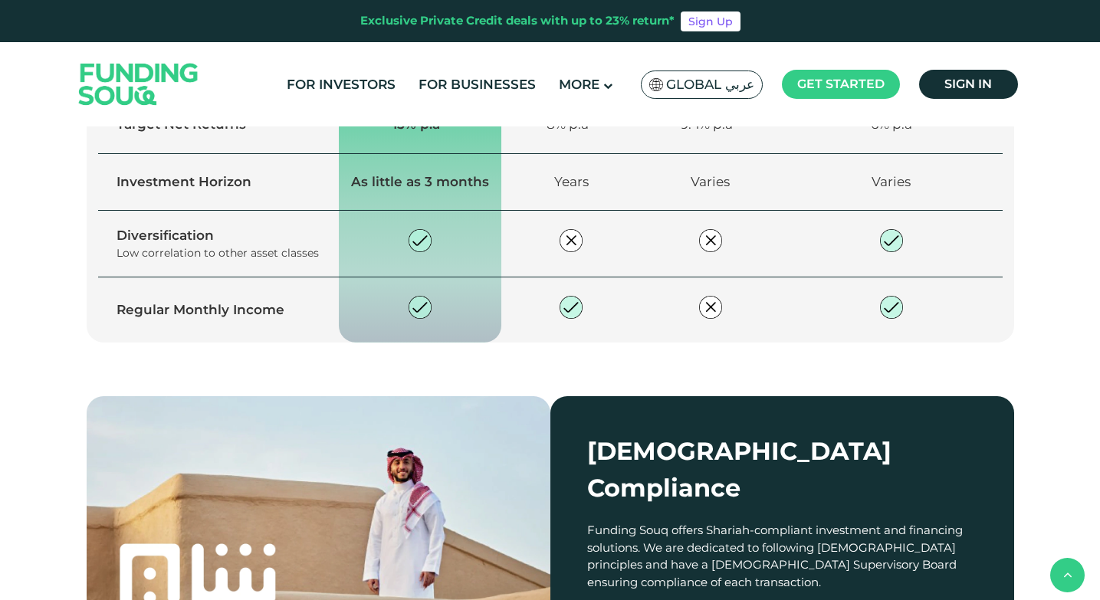
drag, startPoint x: 216, startPoint y: 231, endPoint x: 344, endPoint y: 229, distance: 128.0
drag, startPoint x: 414, startPoint y: 248, endPoint x: 543, endPoint y: 290, distance: 136.2
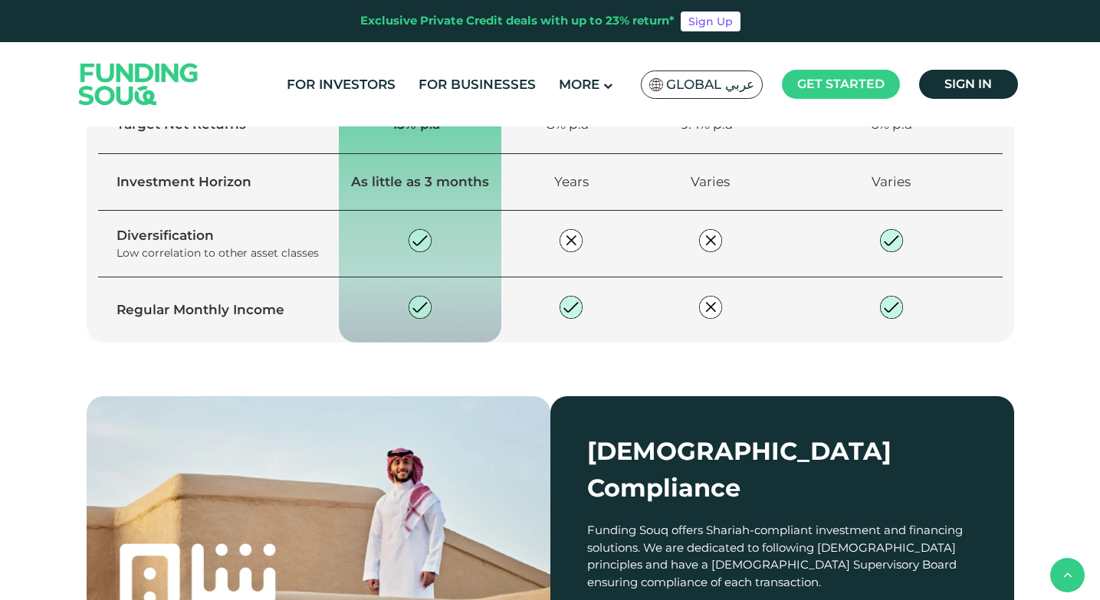
drag, startPoint x: 619, startPoint y: 245, endPoint x: 765, endPoint y: 316, distance: 162.5
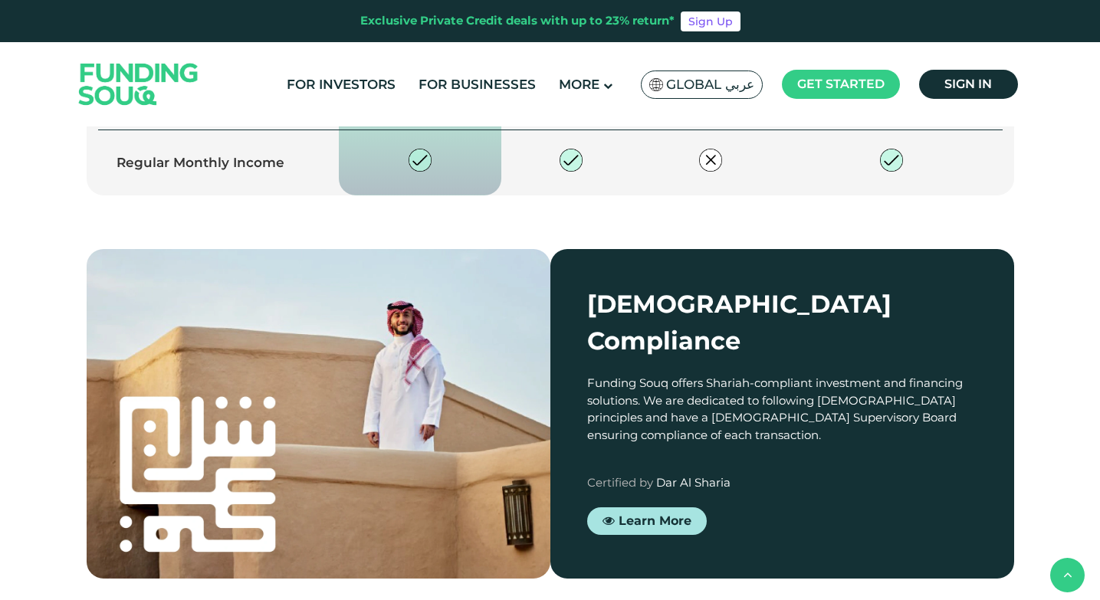
scroll to position [1840, 0]
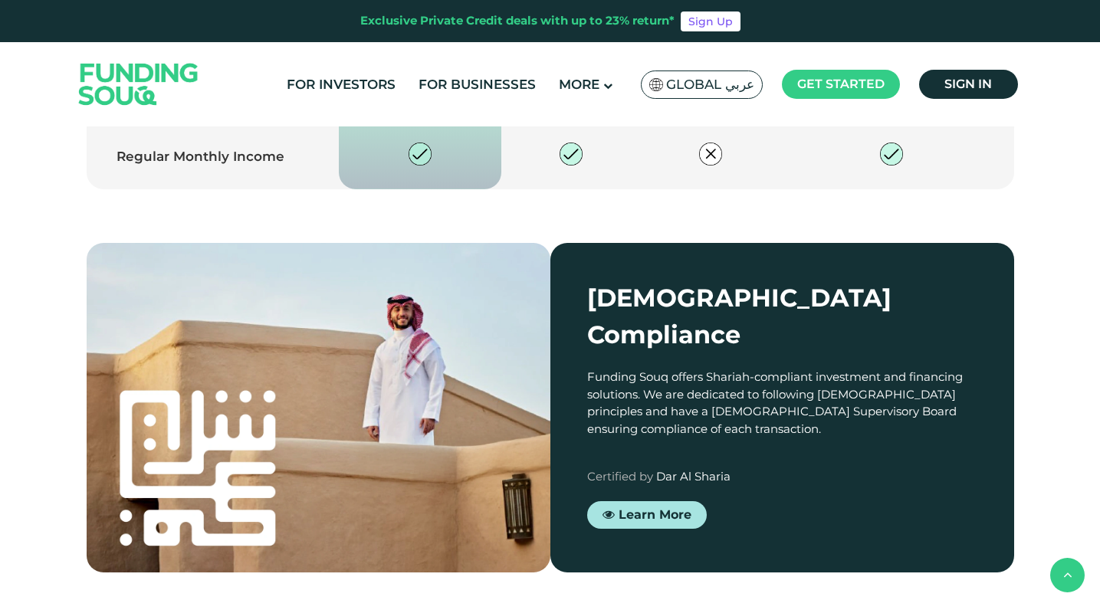
drag, startPoint x: 550, startPoint y: 266, endPoint x: 912, endPoint y: 294, distance: 362.9
drag, startPoint x: 603, startPoint y: 332, endPoint x: 945, endPoint y: 358, distance: 342.9
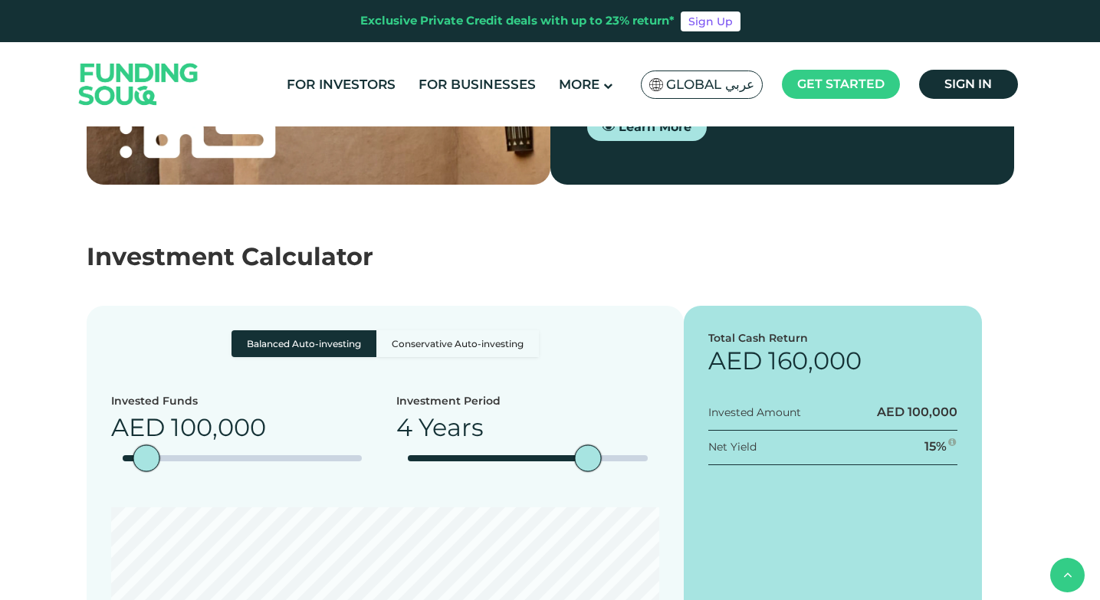
scroll to position [2376, 0]
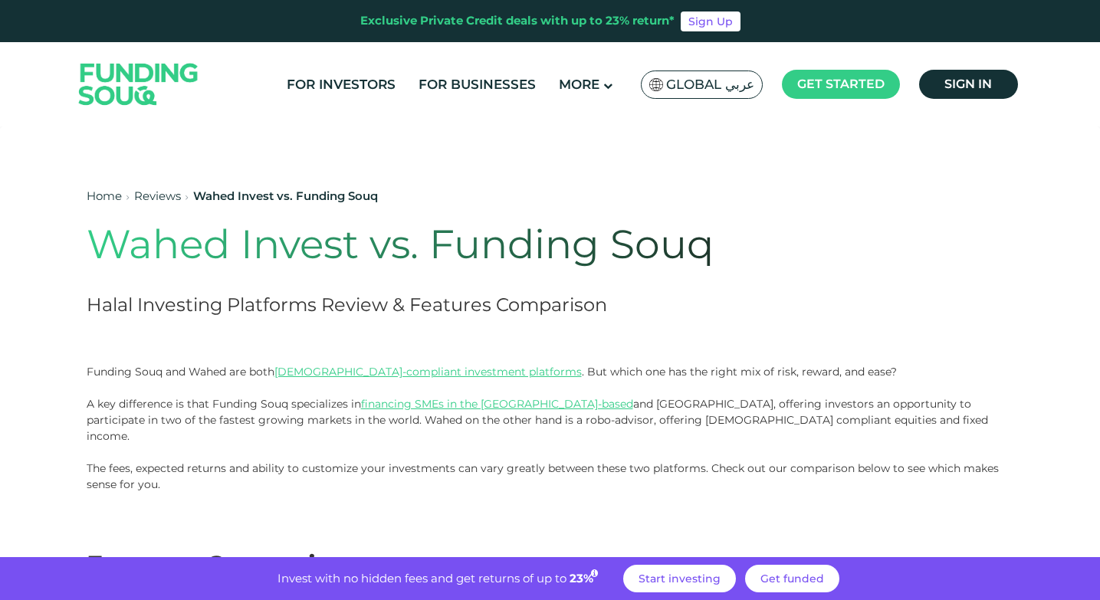
click at [168, 196] on link "Reviews" at bounding box center [157, 196] width 47 height 15
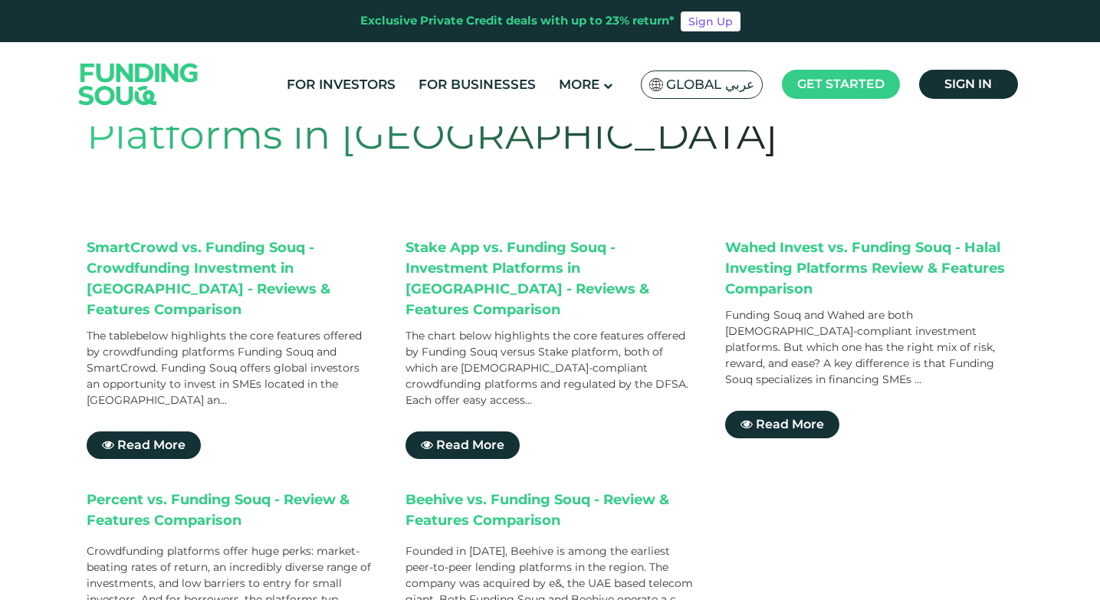
scroll to position [77, 0]
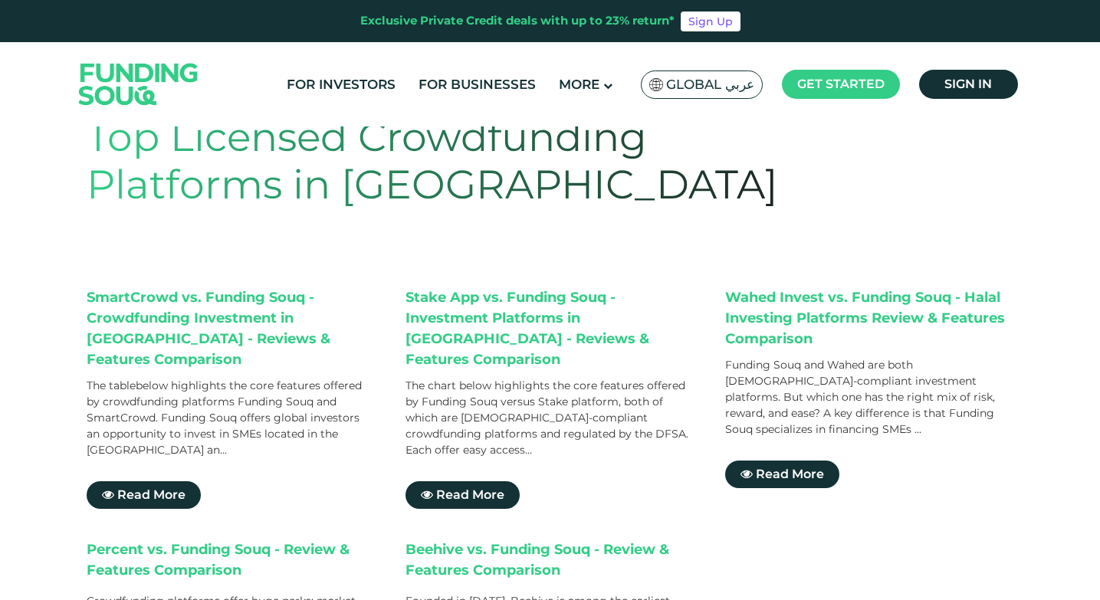
click at [724, 89] on span "Global عربي" at bounding box center [710, 85] width 88 height 18
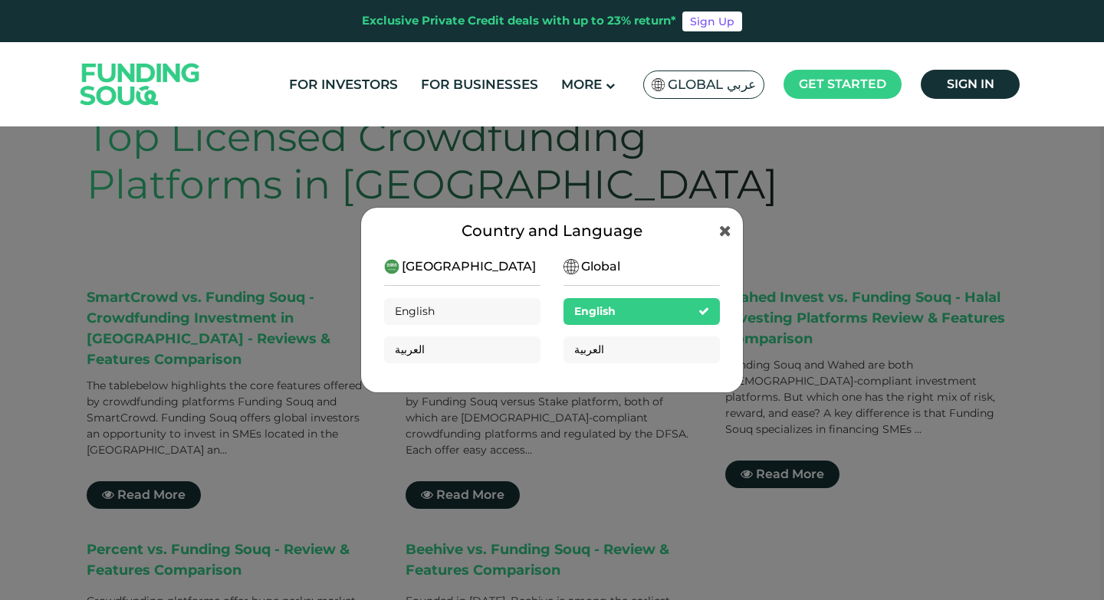
click at [395, 265] on img at bounding box center [391, 266] width 15 height 15
click at [728, 222] on span at bounding box center [725, 230] width 12 height 23
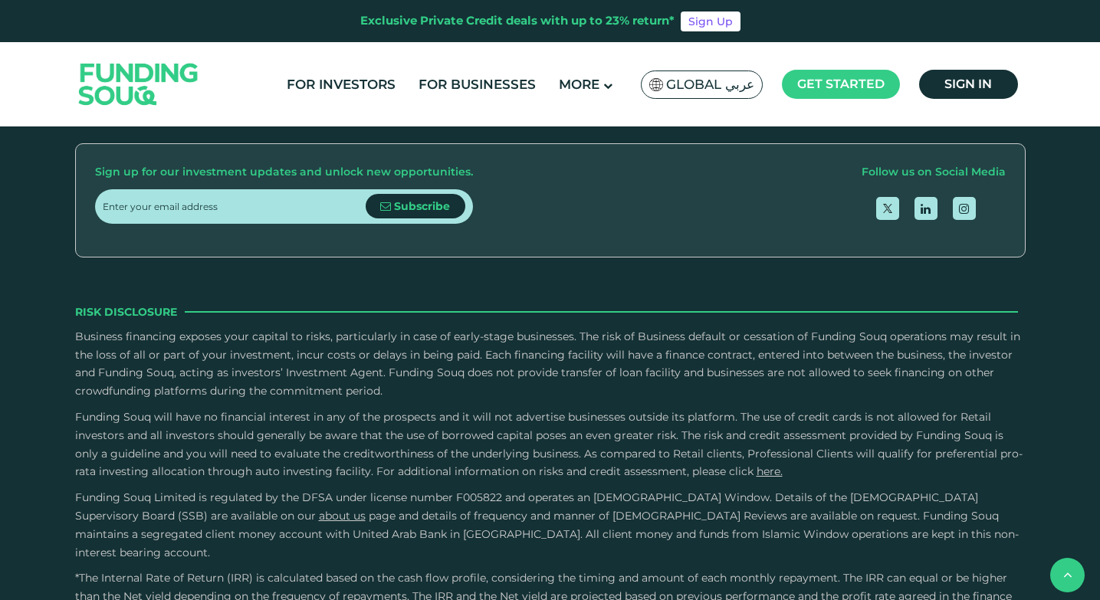
scroll to position [1223, 0]
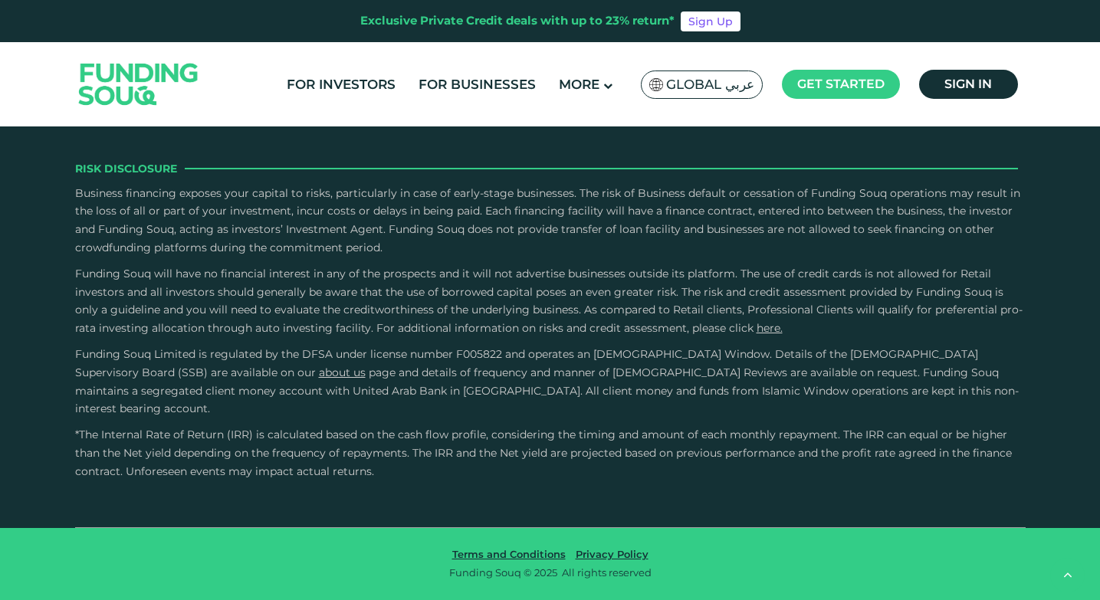
scroll to position [2759, 0]
type tc-range-slider "4"
type tc-range-slider "10000"
drag, startPoint x: 150, startPoint y: 231, endPoint x: 126, endPoint y: 235, distance: 25.0
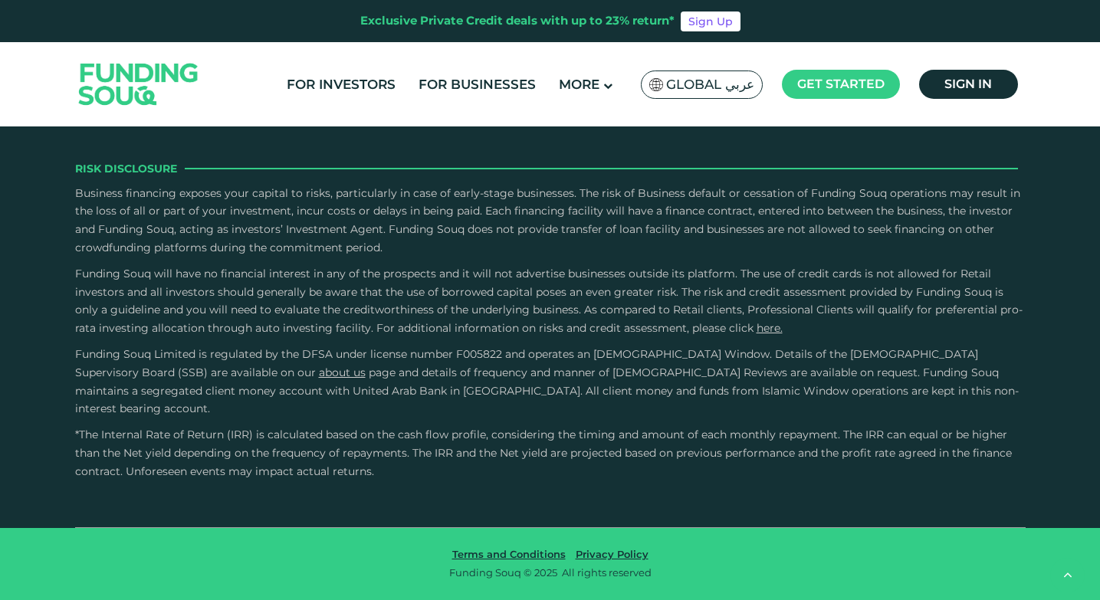
type tc-range-slider "130000"
drag, startPoint x: 918, startPoint y: 258, endPoint x: 403, endPoint y: 275, distance: 515.4
drag, startPoint x: 865, startPoint y: 282, endPoint x: 840, endPoint y: 286, distance: 24.8
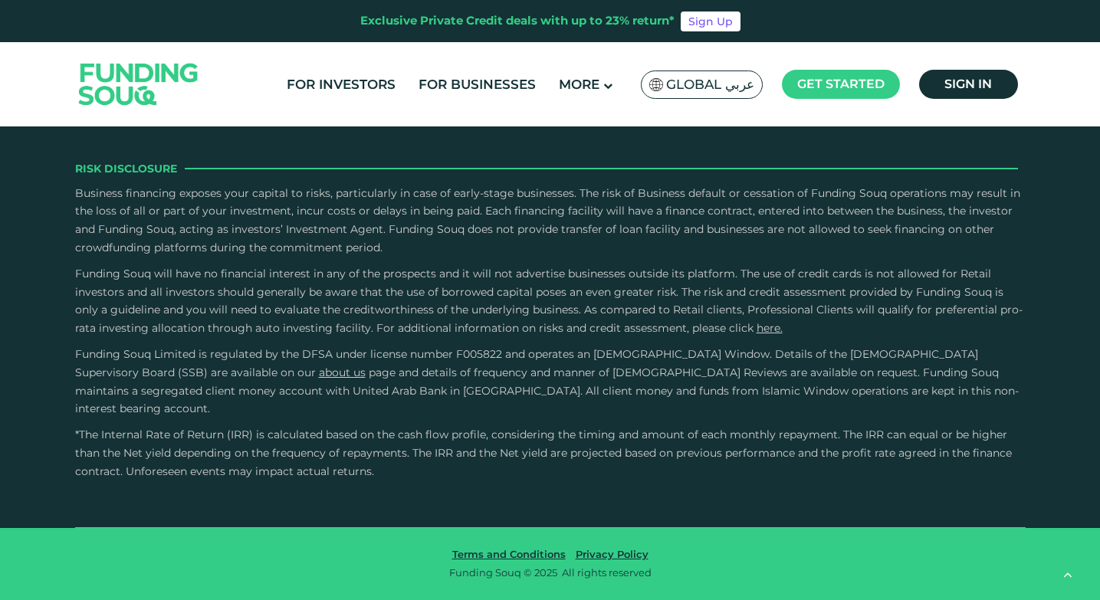
drag, startPoint x: 855, startPoint y: 275, endPoint x: 812, endPoint y: 274, distance: 43.7
drag, startPoint x: 572, startPoint y: 284, endPoint x: 753, endPoint y: 280, distance: 181.7
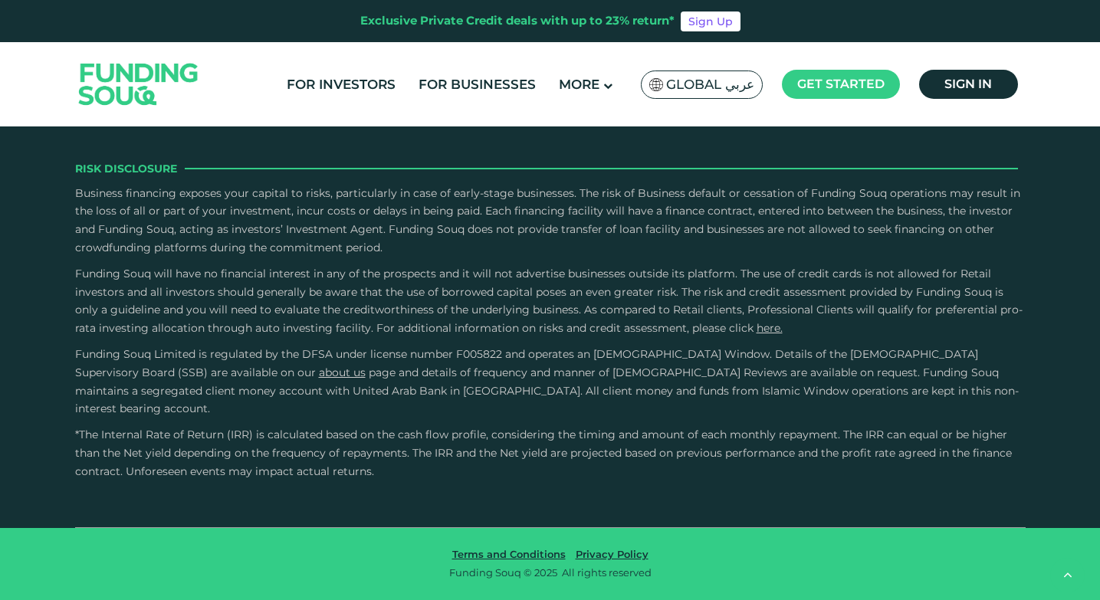
drag, startPoint x: 261, startPoint y: 222, endPoint x: 571, endPoint y: 222, distance: 309.7
type tc-range-slider "4"
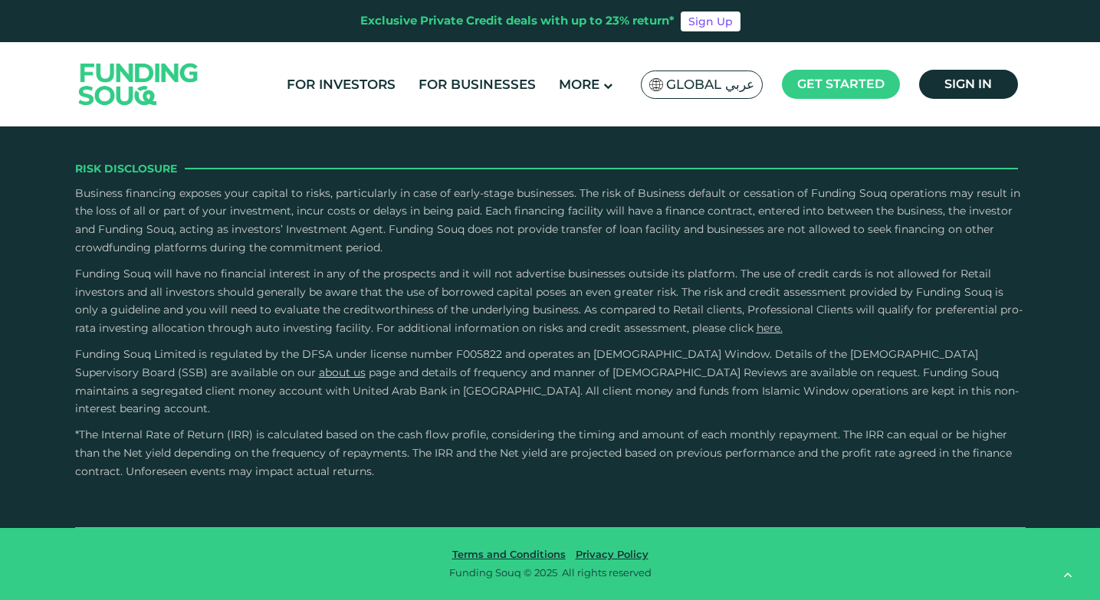
scroll to position [3137, 0]
drag, startPoint x: 250, startPoint y: 294, endPoint x: 599, endPoint y: 323, distance: 350.7
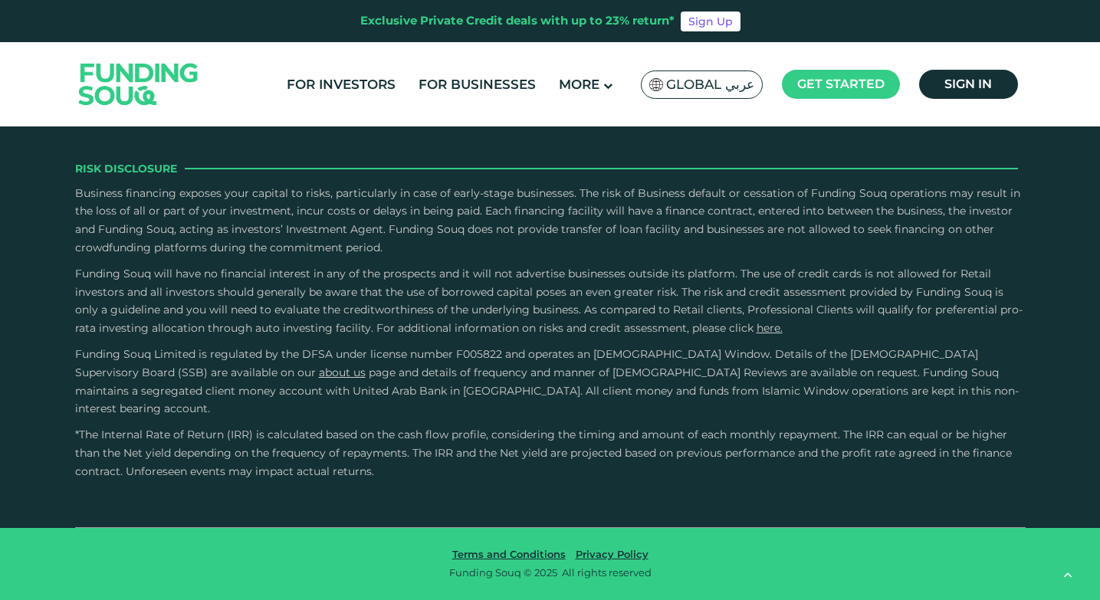
drag, startPoint x: 845, startPoint y: 284, endPoint x: 470, endPoint y: 301, distance: 375.2
drag, startPoint x: 812, startPoint y: 245, endPoint x: 547, endPoint y: 263, distance: 265.9
drag, startPoint x: 830, startPoint y: 250, endPoint x: 670, endPoint y: 264, distance: 160.8
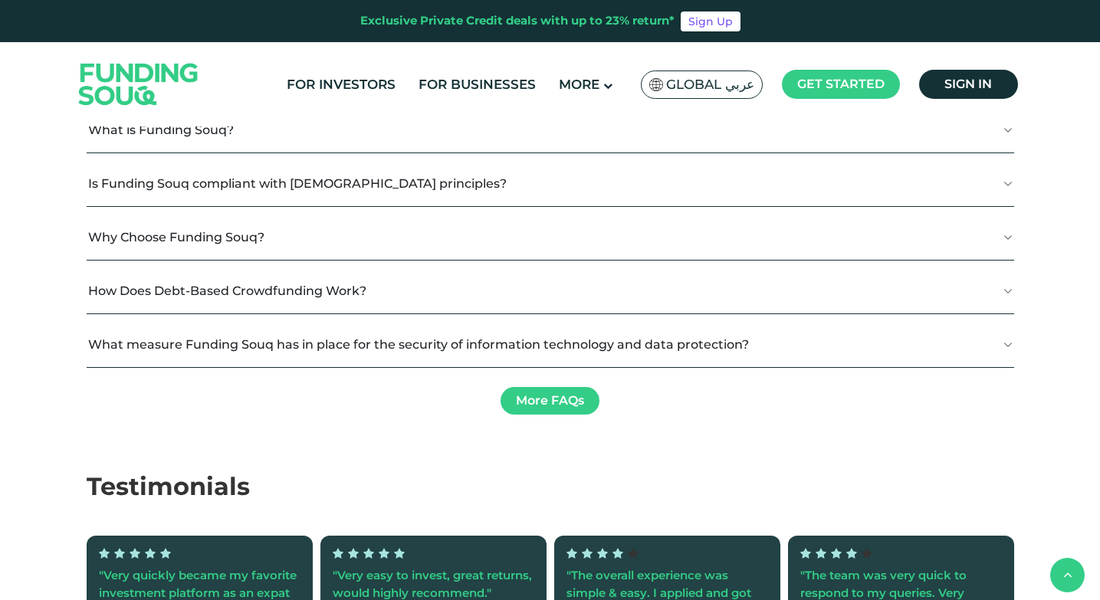
scroll to position [1382, 0]
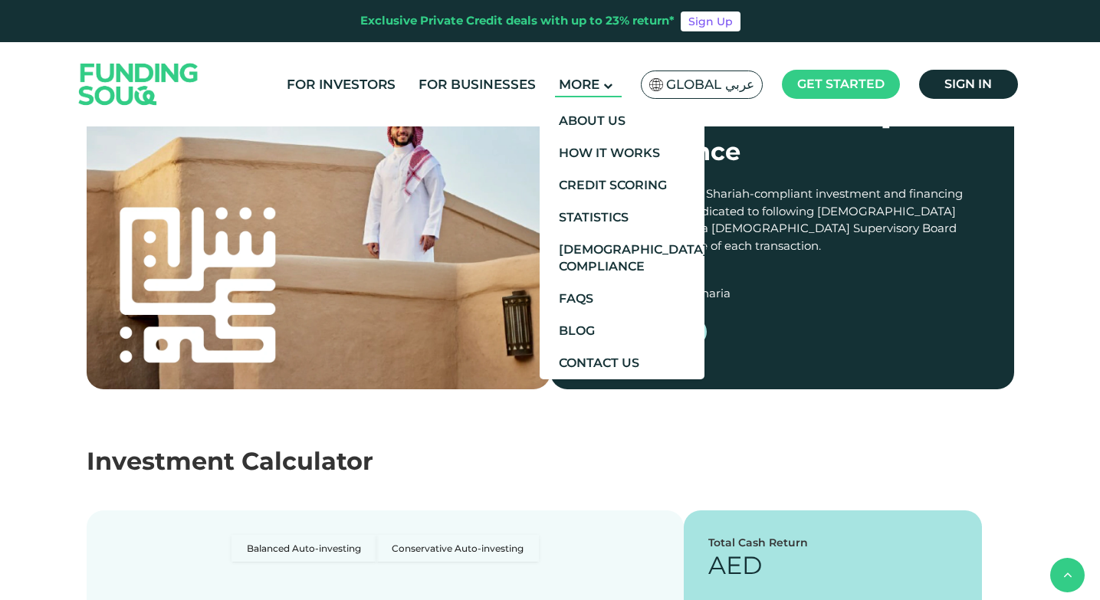
type tc-range-slider "4"
click at [613, 90] on main "More" at bounding box center [588, 84] width 67 height 25
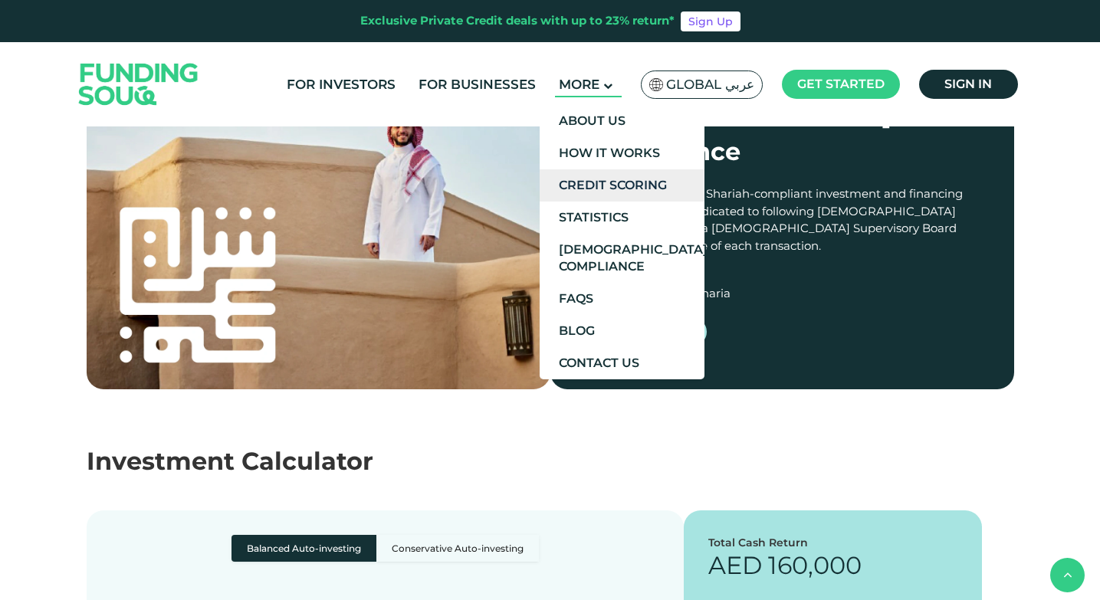
click at [611, 191] on link "Credit Scoring" at bounding box center [622, 185] width 165 height 32
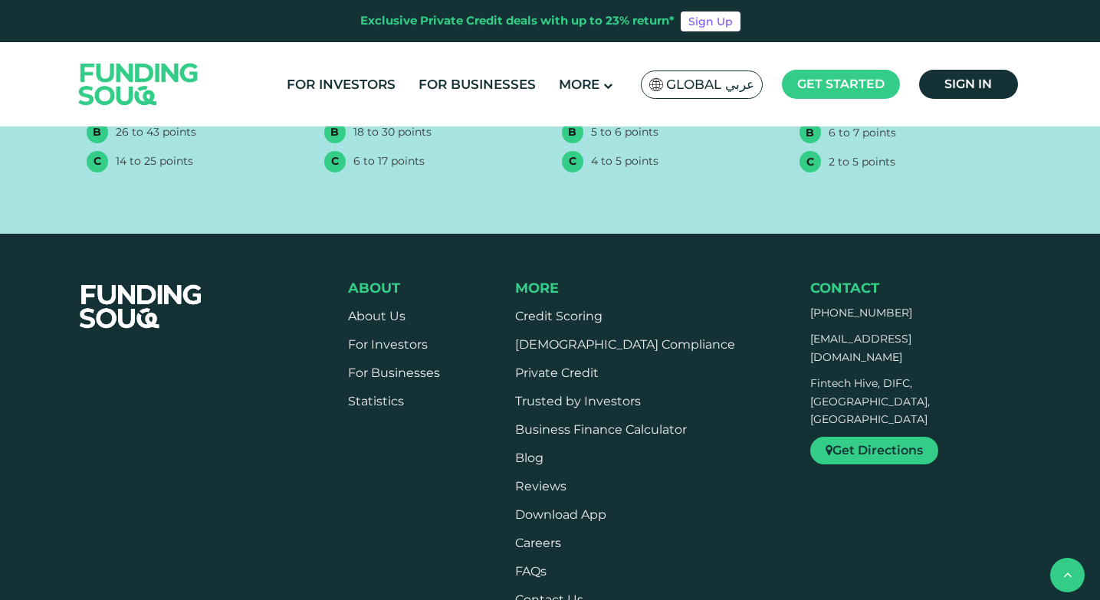
scroll to position [1073, 0]
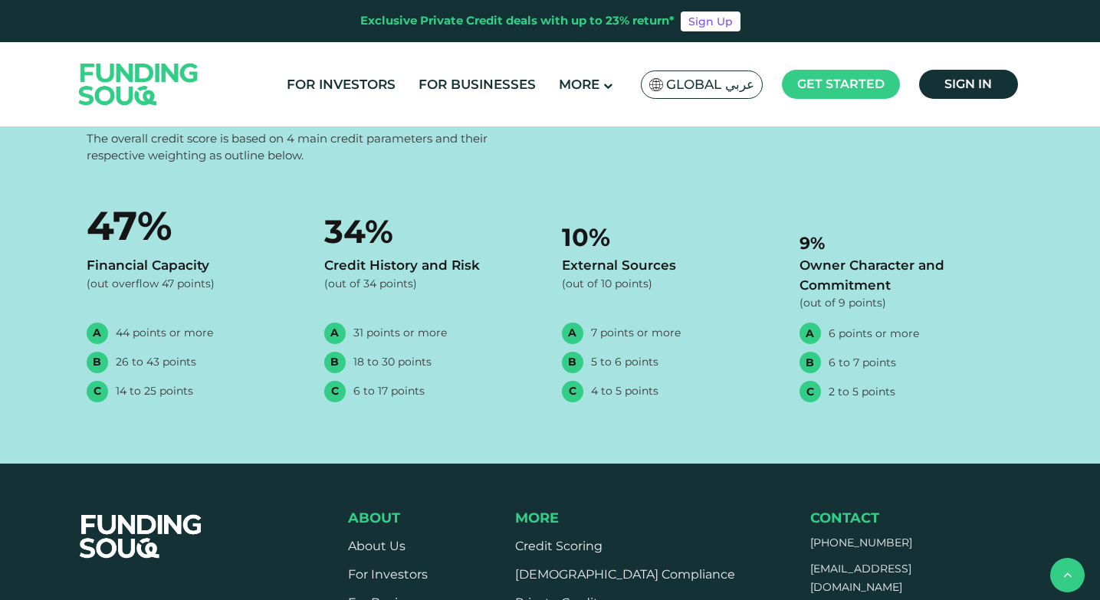
click at [693, 362] on div "B 5 to 6 points" at bounding box center [669, 362] width 215 height 21
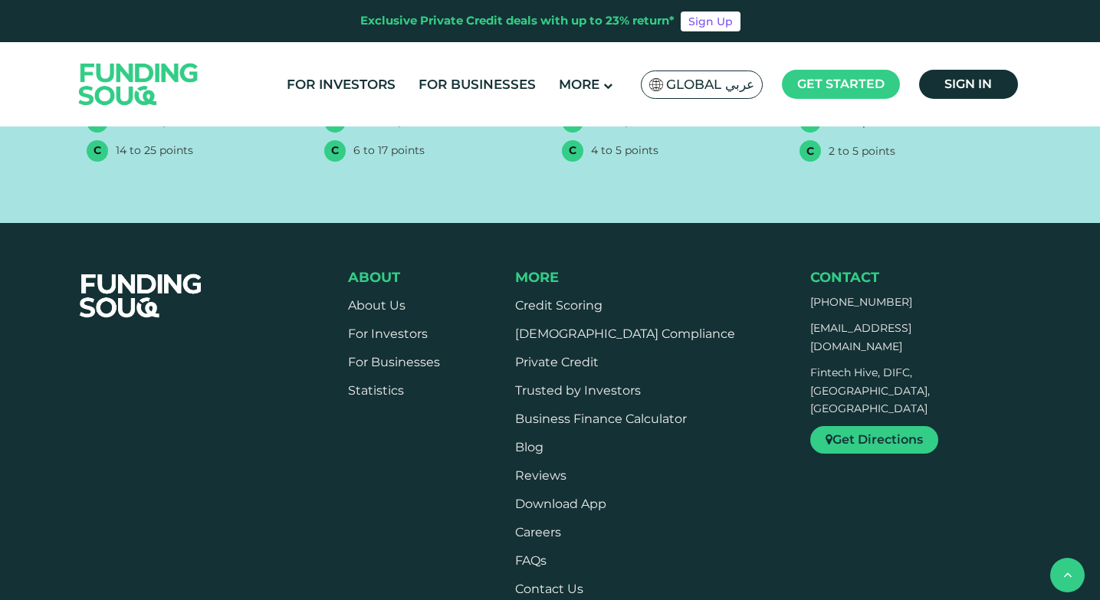
scroll to position [1303, 0]
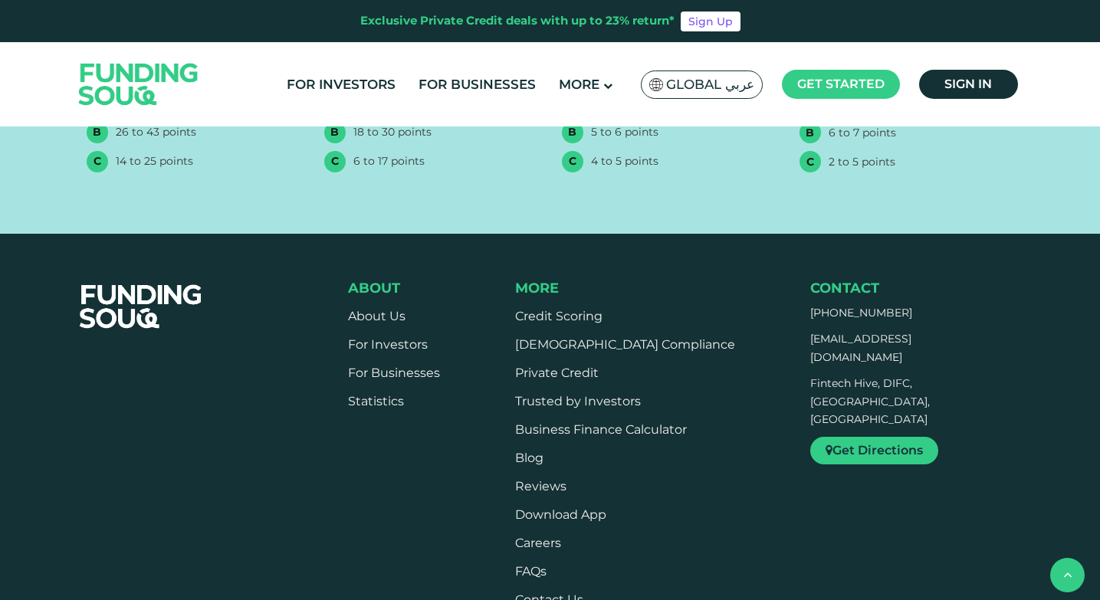
click at [681, 321] on li "Credit Scoring" at bounding box center [625, 316] width 220 height 17
click at [658, 390] on ul "Credit Scoring Shariah Compliance Private Credit Trusted by Investors Business …" at bounding box center [625, 458] width 220 height 300
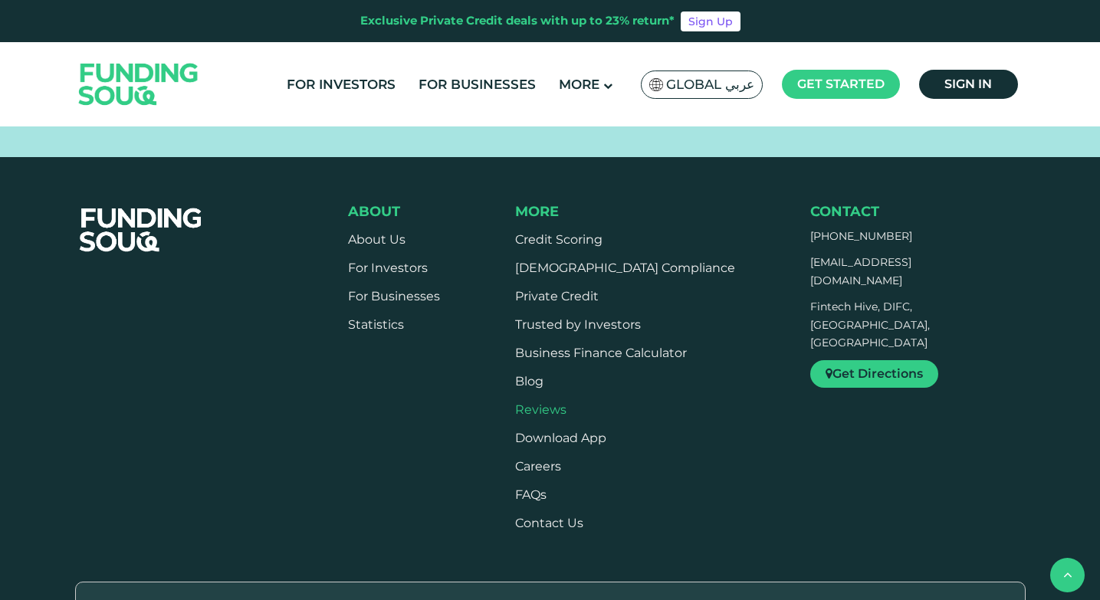
click at [565, 412] on link "Reviews" at bounding box center [540, 409] width 51 height 15
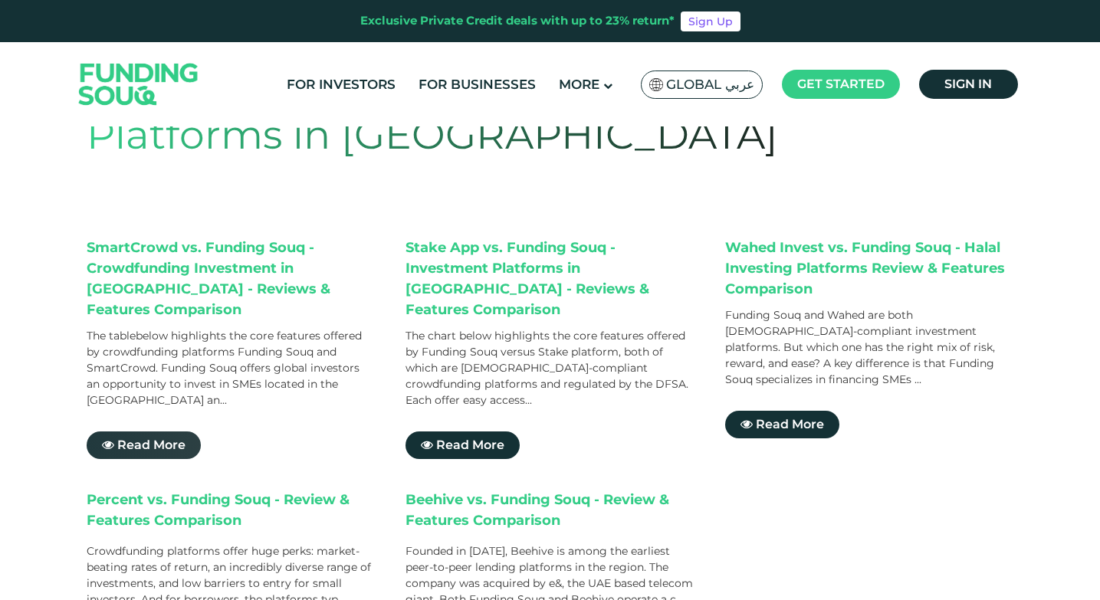
scroll to position [153, 0]
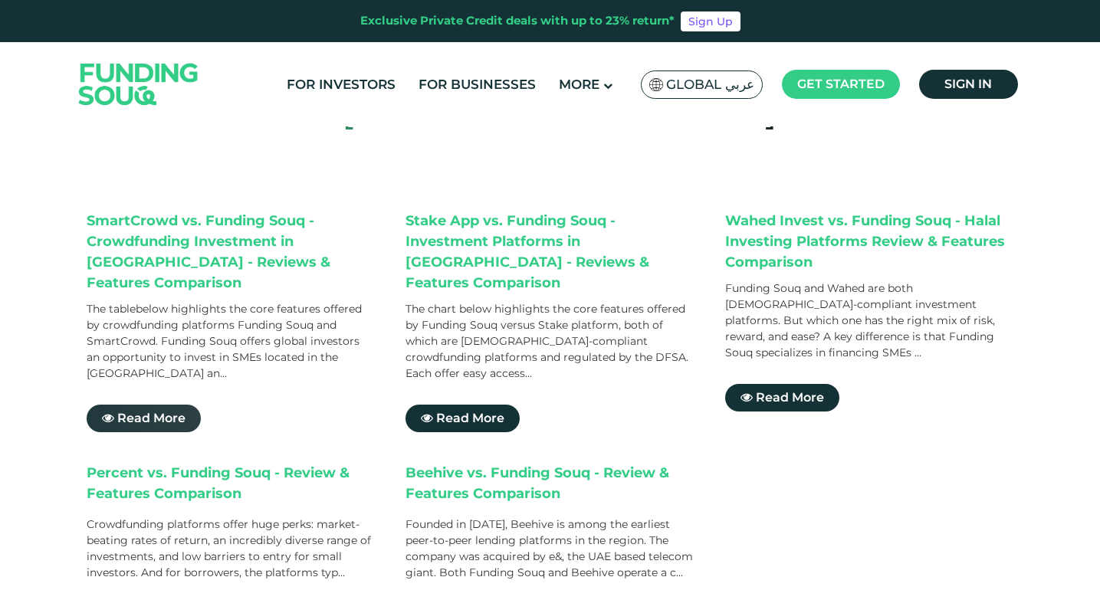
click at [153, 411] on span "Read More" at bounding box center [151, 418] width 68 height 15
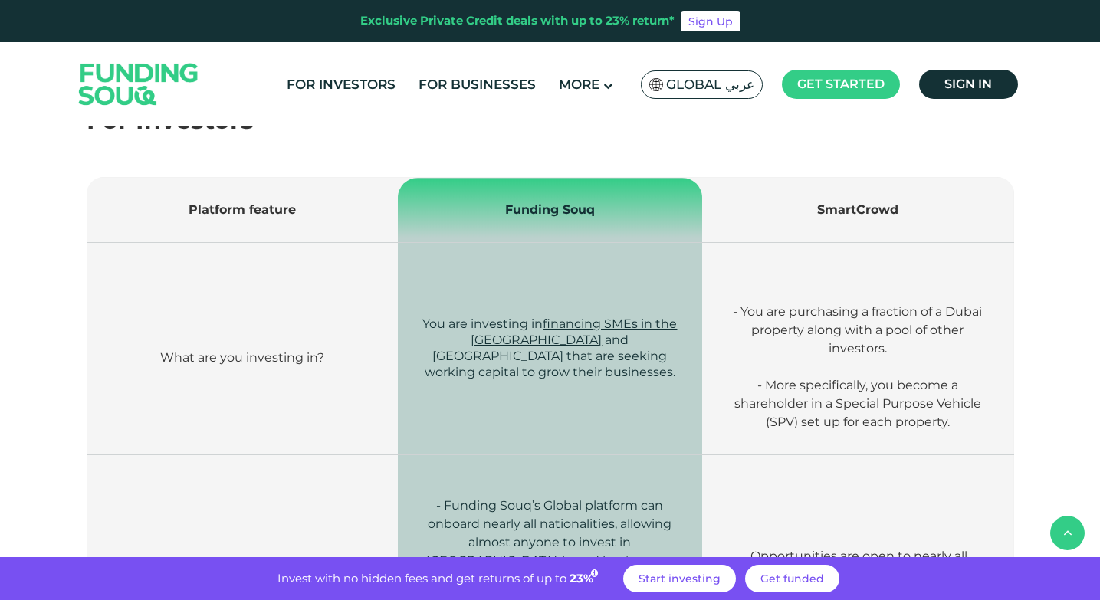
scroll to position [537, 0]
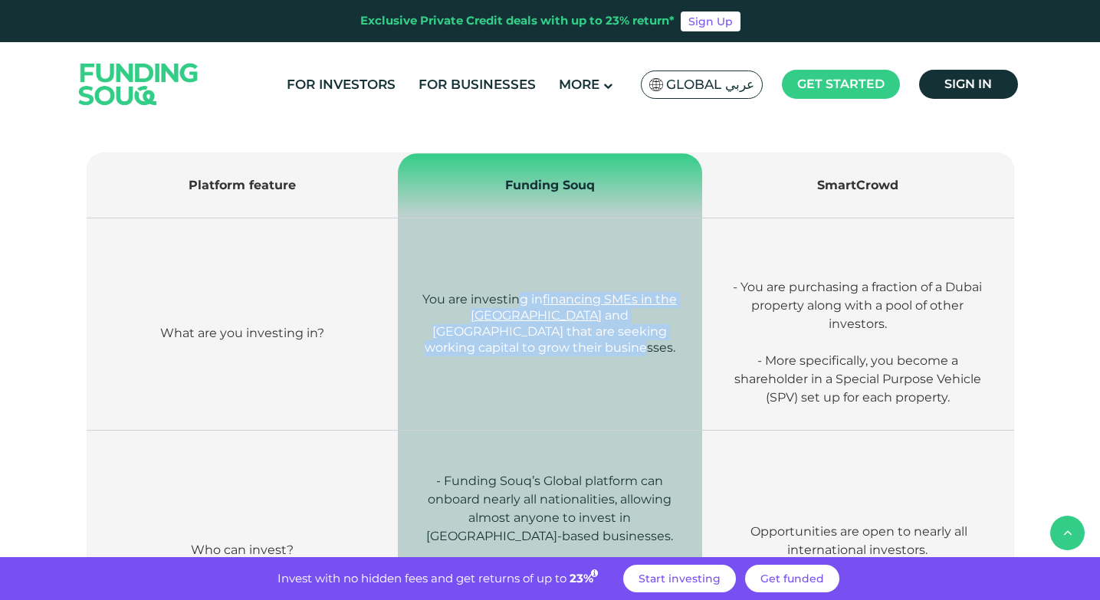
drag, startPoint x: 516, startPoint y: 304, endPoint x: 680, endPoint y: 337, distance: 167.2
click at [680, 337] on td "You are investing in financing SMEs in the [GEOGRAPHIC_DATA] and [GEOGRAPHIC_DA…" at bounding box center [550, 324] width 304 height 212
click at [688, 372] on td "You are investing in financing SMEs in the [GEOGRAPHIC_DATA] and [GEOGRAPHIC_DA…" at bounding box center [550, 324] width 304 height 212
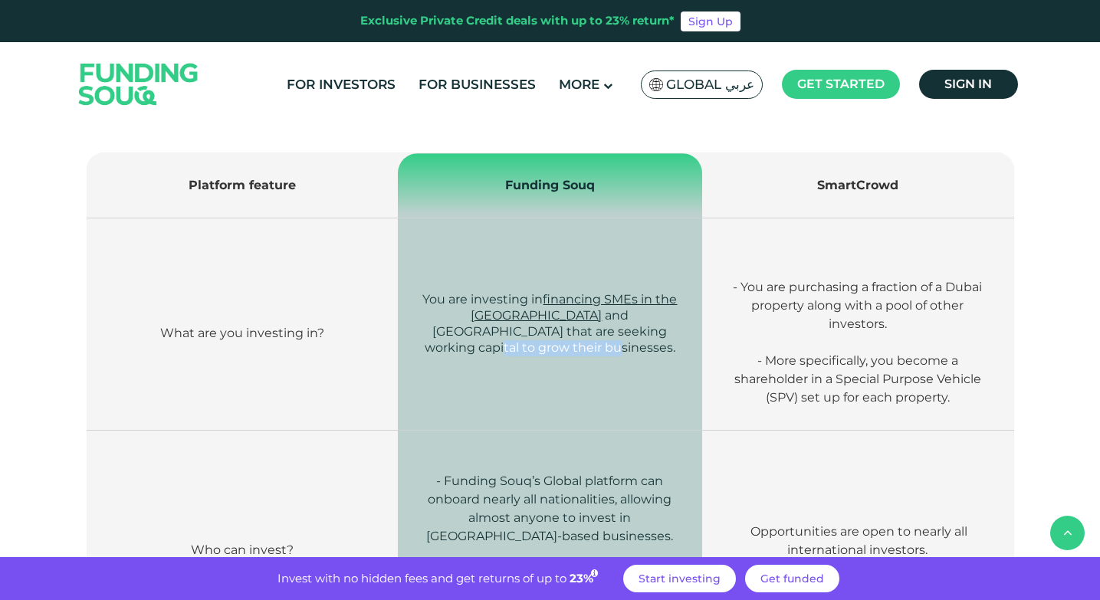
drag, startPoint x: 530, startPoint y: 343, endPoint x: 653, endPoint y: 341, distance: 122.7
click at [653, 341] on span "You are investing in financing SMEs in the [GEOGRAPHIC_DATA] and [GEOGRAPHIC_DA…" at bounding box center [549, 323] width 254 height 63
click at [666, 345] on span "You are investing in financing SMEs in the [GEOGRAPHIC_DATA] and [GEOGRAPHIC_DA…" at bounding box center [549, 323] width 254 height 63
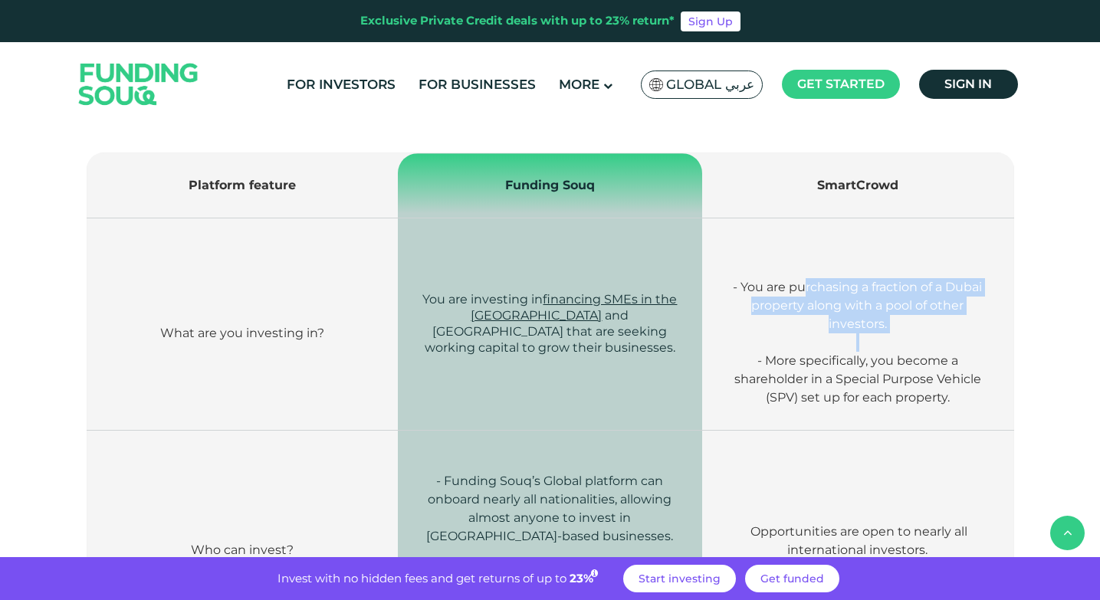
drag, startPoint x: 807, startPoint y: 286, endPoint x: 963, endPoint y: 335, distance: 163.2
click at [963, 335] on div "- You are purchasing a fraction of a Dubai property along with a pool of other …" at bounding box center [857, 342] width 265 height 129
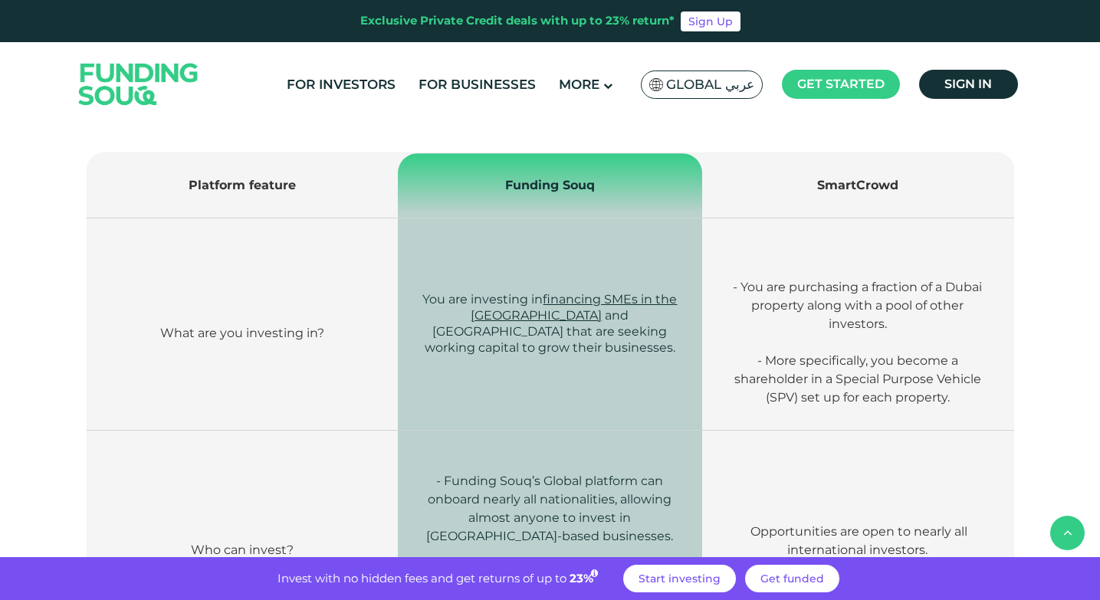
click at [923, 367] on span "- More specifically, you become a shareholder in a Special Purpose Vehicle (SPV…" at bounding box center [857, 378] width 247 height 51
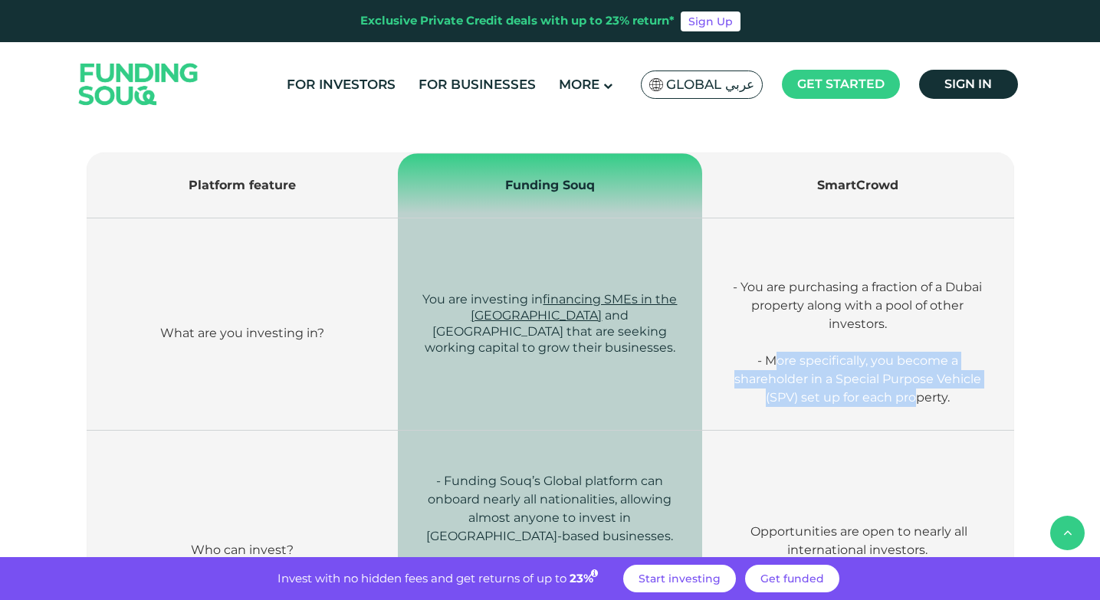
drag, startPoint x: 777, startPoint y: 359, endPoint x: 918, endPoint y: 391, distance: 143.8
click at [918, 391] on span "- More specifically, you become a shareholder in a Special Purpose Vehicle (SPV…" at bounding box center [857, 378] width 247 height 51
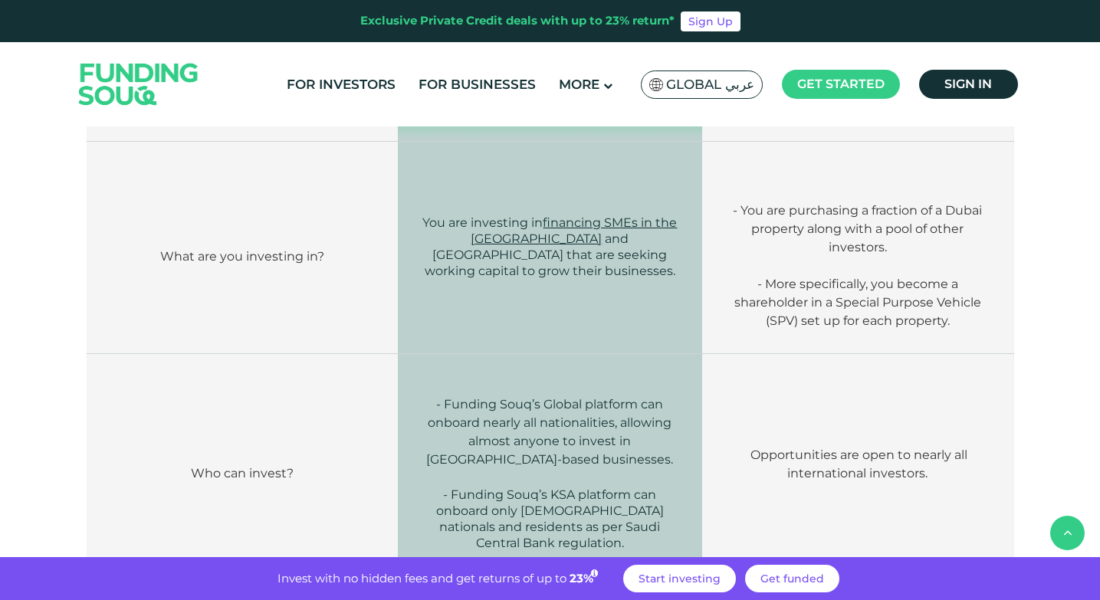
click at [914, 375] on td "Opportunities are open to nearly all international investors." at bounding box center [857, 465] width 311 height 222
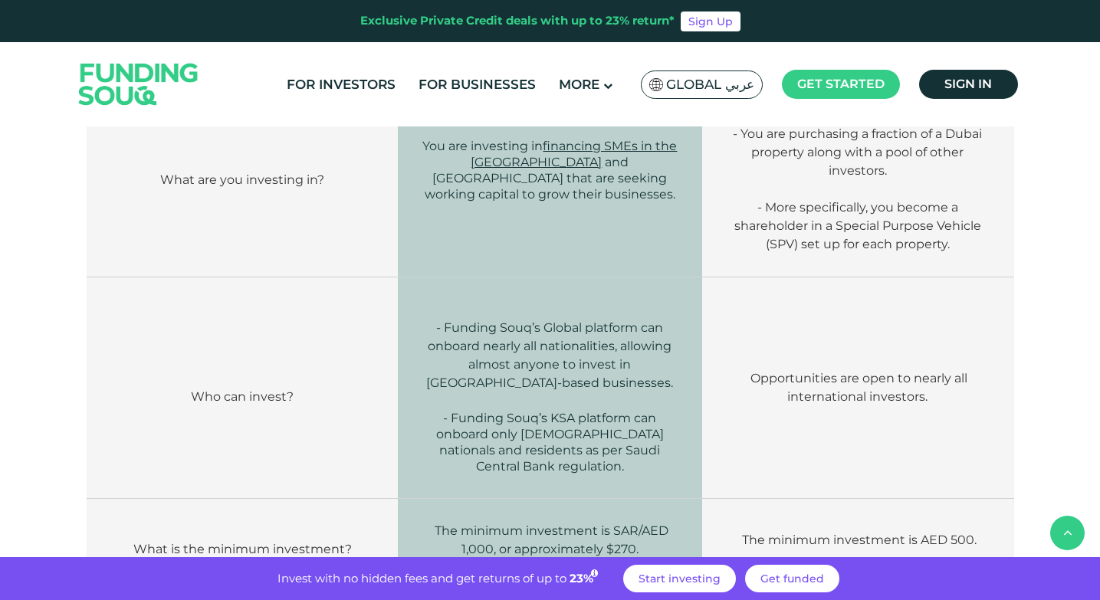
click at [505, 324] on span "- Funding Souq’s Global platform can onboard nearly all nationalities, allowing…" at bounding box center [549, 355] width 247 height 70
drag, startPoint x: 716, startPoint y: 361, endPoint x: 966, endPoint y: 399, distance: 252.7
click at [966, 399] on td "Opportunities are open to nearly all international investors." at bounding box center [857, 388] width 311 height 222
click at [525, 337] on p "- Funding Souq’s Global platform can onboard nearly all nationalities, allowing…" at bounding box center [550, 356] width 258 height 74
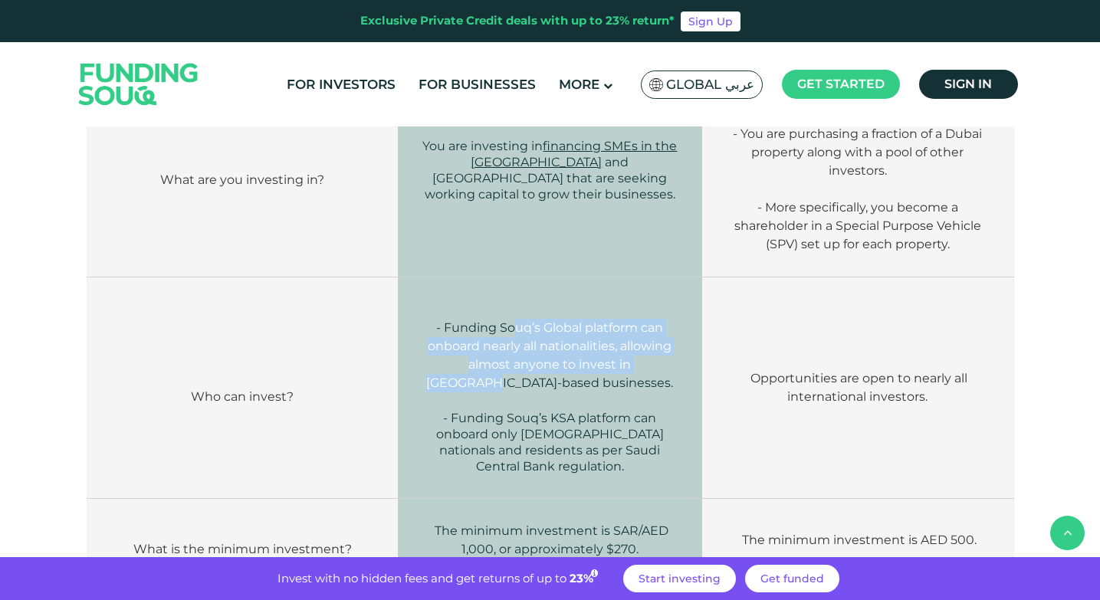
drag, startPoint x: 514, startPoint y: 330, endPoint x: 678, endPoint y: 361, distance: 167.6
click at [678, 361] on p "- Funding Souq’s Global platform can onboard nearly all nationalities, allowing…" at bounding box center [550, 356] width 258 height 74
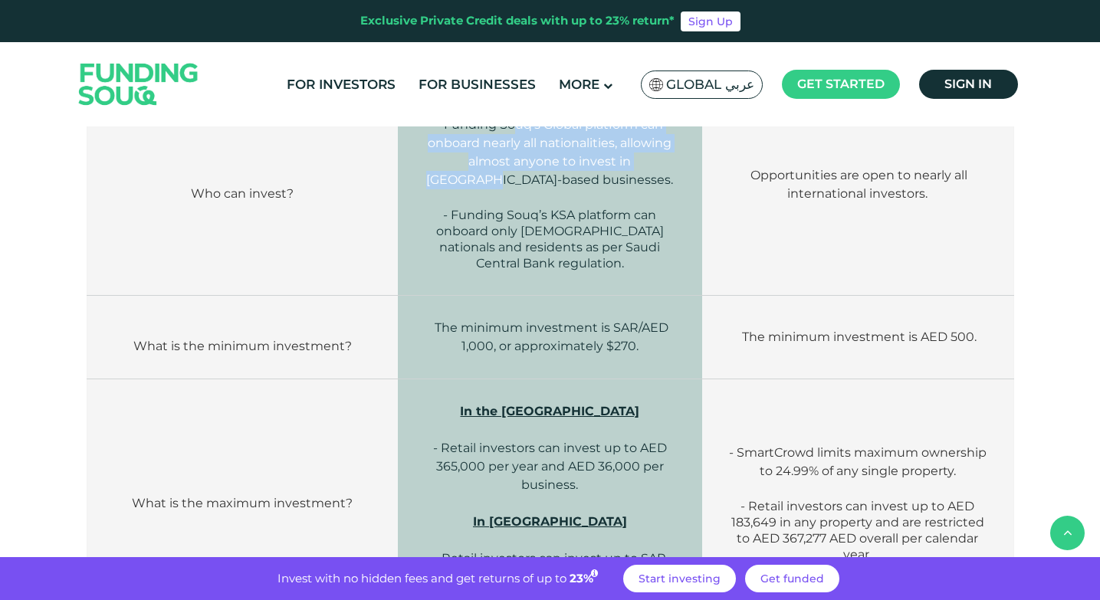
scroll to position [920, 0]
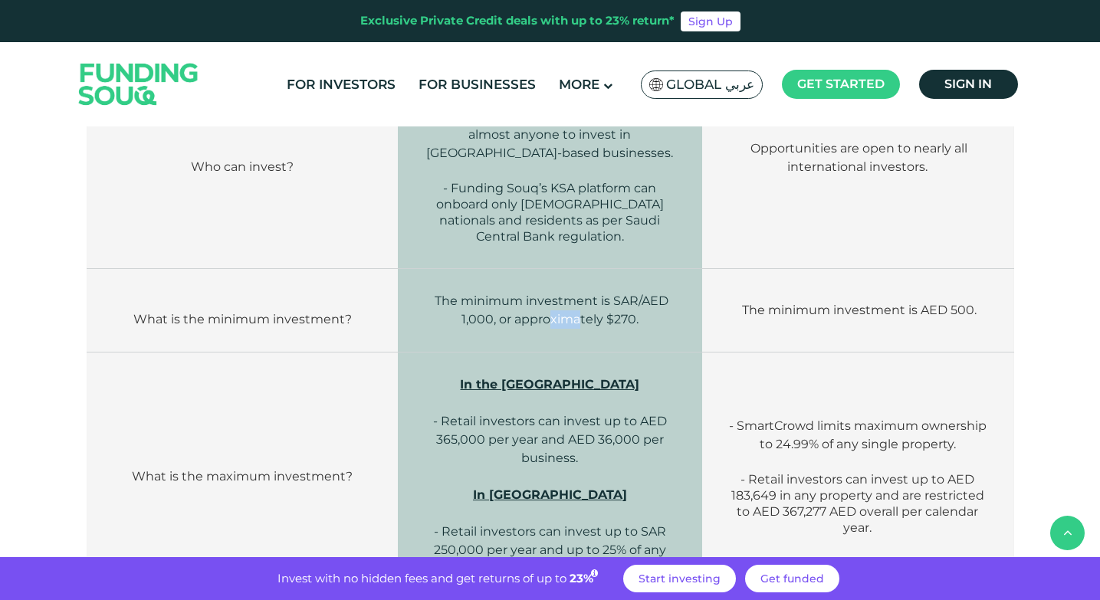
drag, startPoint x: 547, startPoint y: 310, endPoint x: 577, endPoint y: 313, distance: 30.0
click at [577, 313] on td "The minimum investment is SAR/AED 1,000, or approximately $270." at bounding box center [550, 311] width 304 height 84
click at [642, 364] on td "In the UAE - Retail investors can invest up to AED 365,000 per year and AED 36,…" at bounding box center [550, 477] width 304 height 249
drag, startPoint x: 758, startPoint y: 320, endPoint x: 951, endPoint y: 322, distance: 193.2
click at [951, 322] on td "The minimum investment is AED 500." at bounding box center [857, 311] width 311 height 84
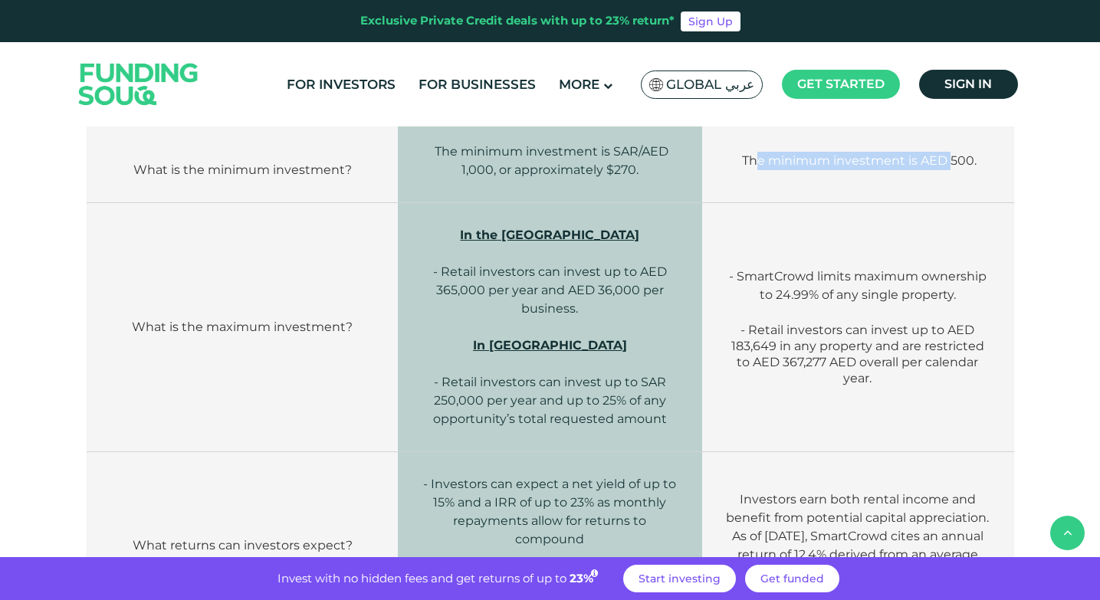
scroll to position [1073, 0]
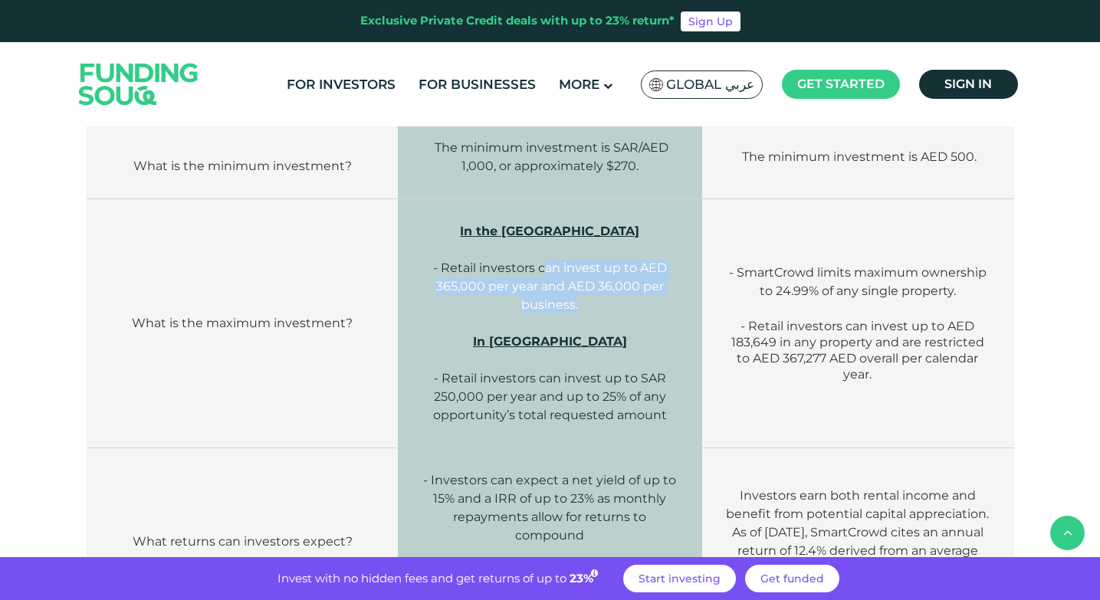
drag, startPoint x: 543, startPoint y: 275, endPoint x: 647, endPoint y: 296, distance: 106.3
click at [647, 296] on p "In the UAE - Retail investors can invest up to AED 365,000 per year and AED 36,…" at bounding box center [550, 268] width 258 height 92
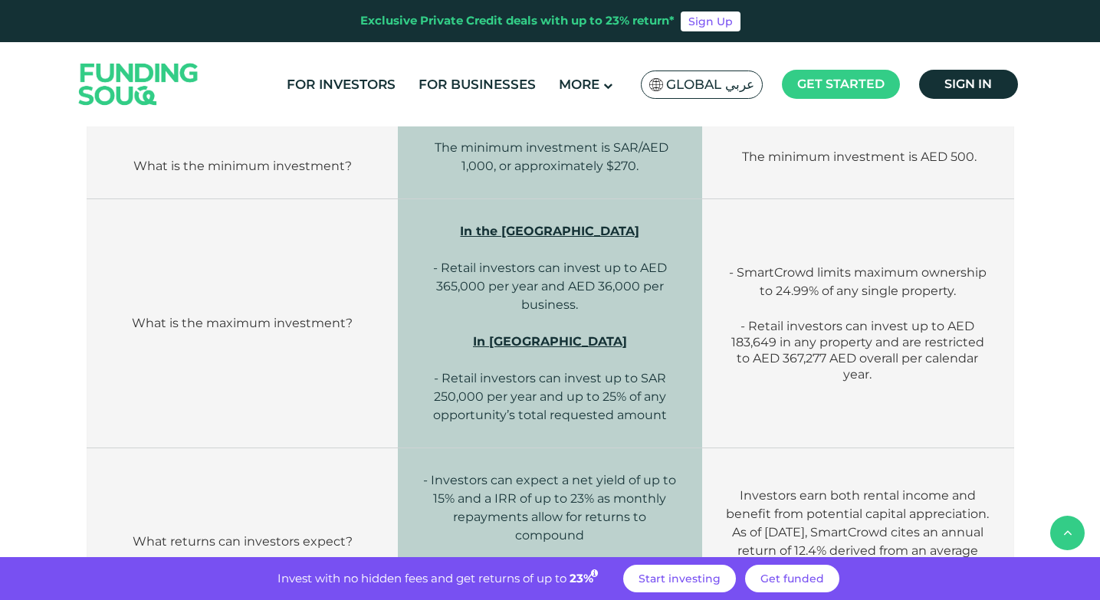
click at [734, 281] on p "- SmartCrowd limits maximum ownership to 24.99% of any single property." at bounding box center [857, 282] width 265 height 37
click at [741, 274] on span "- SmartCrowd limits maximum ownership to 24.99% of any single property." at bounding box center [858, 281] width 258 height 33
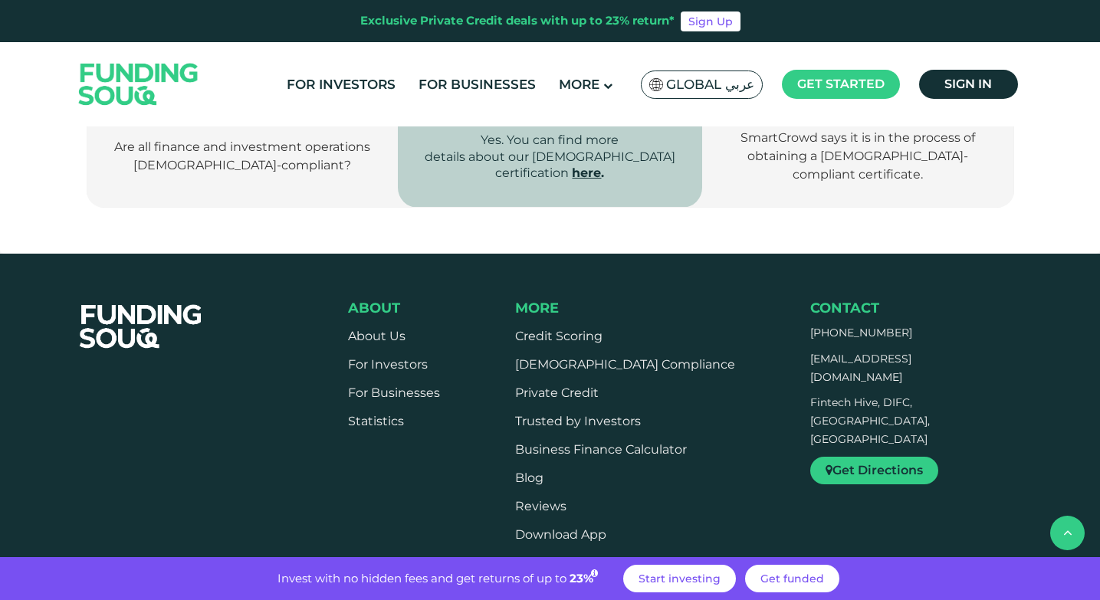
scroll to position [2606, 0]
